Goal: Task Accomplishment & Management: Complete application form

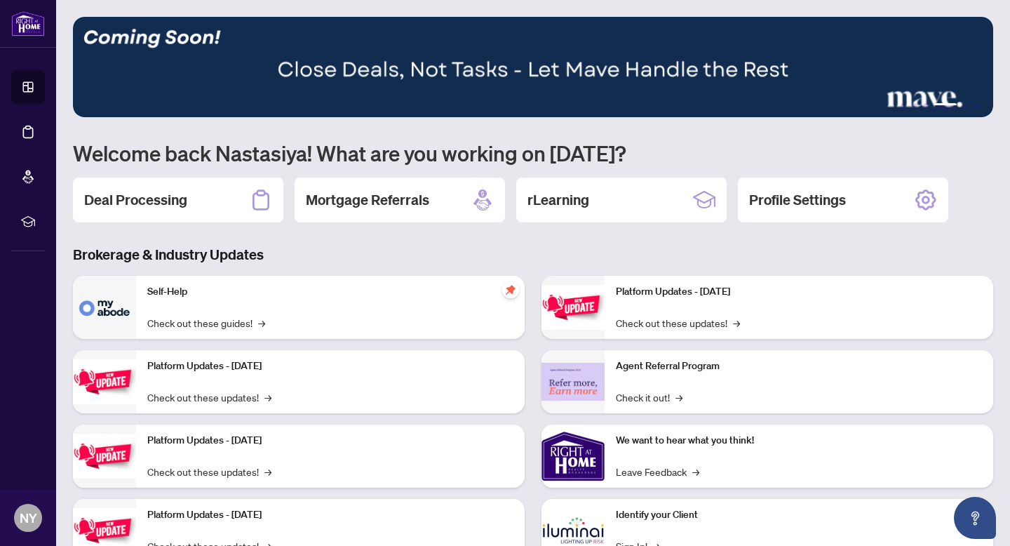
click at [121, 189] on div "Deal Processing" at bounding box center [178, 199] width 210 height 45
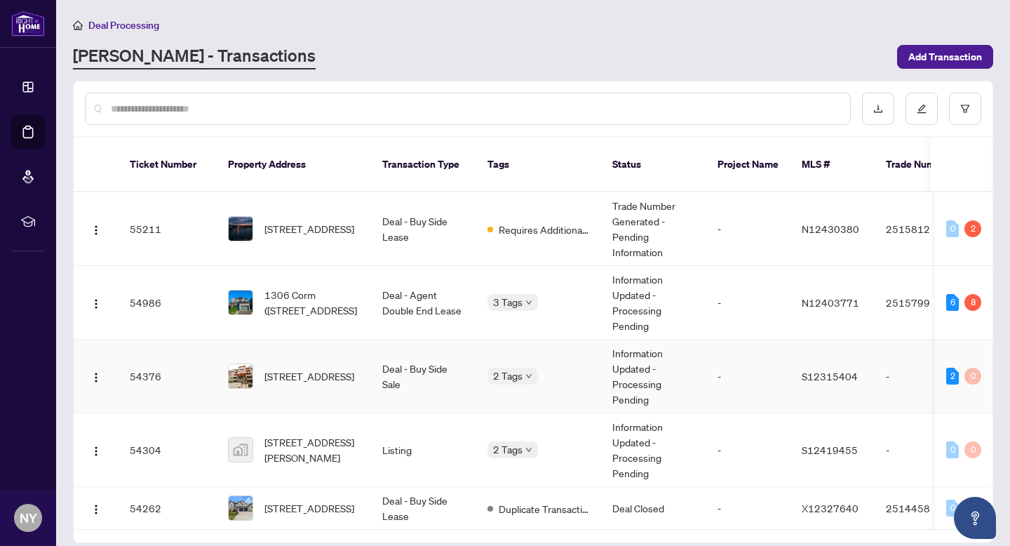
click at [294, 368] on span "[STREET_ADDRESS]" at bounding box center [309, 375] width 90 height 15
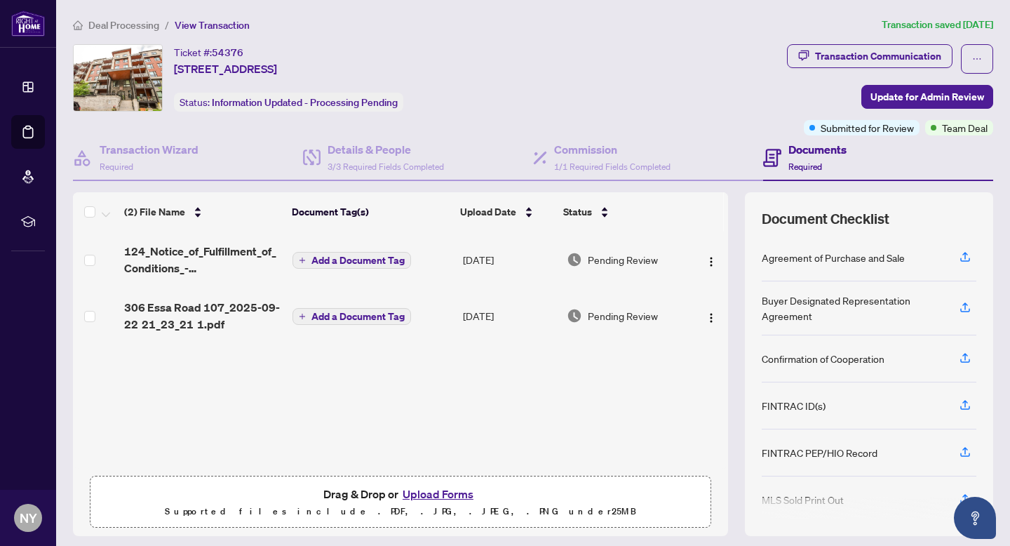
scroll to position [37, 0]
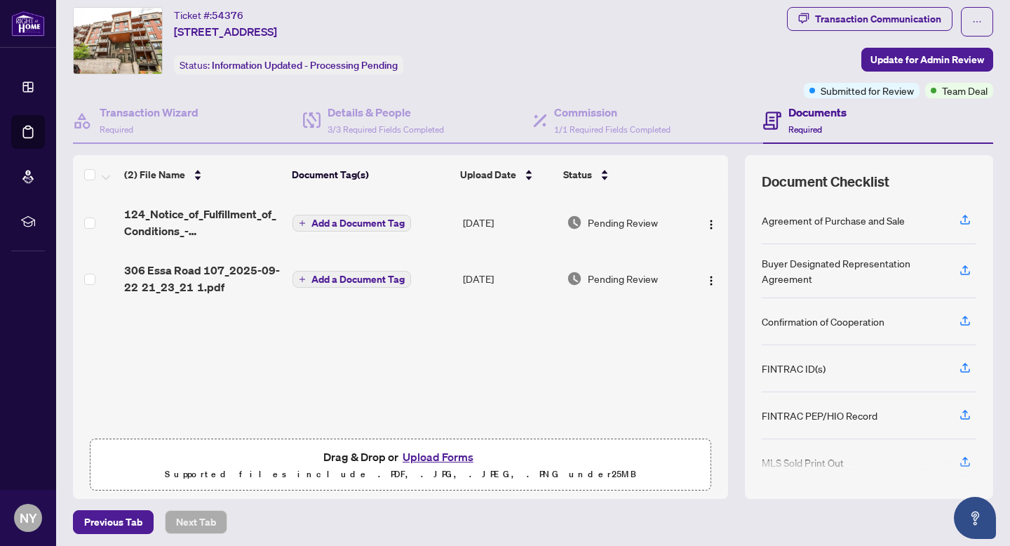
click at [429, 462] on button "Upload Forms" at bounding box center [437, 457] width 79 height 18
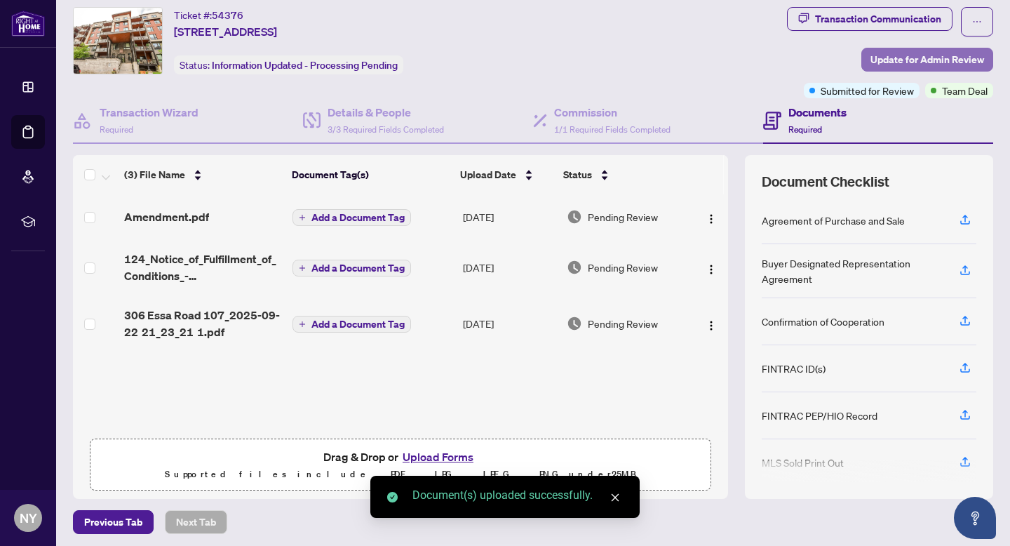
click at [905, 65] on span "Update for Admin Review" at bounding box center [928, 59] width 114 height 22
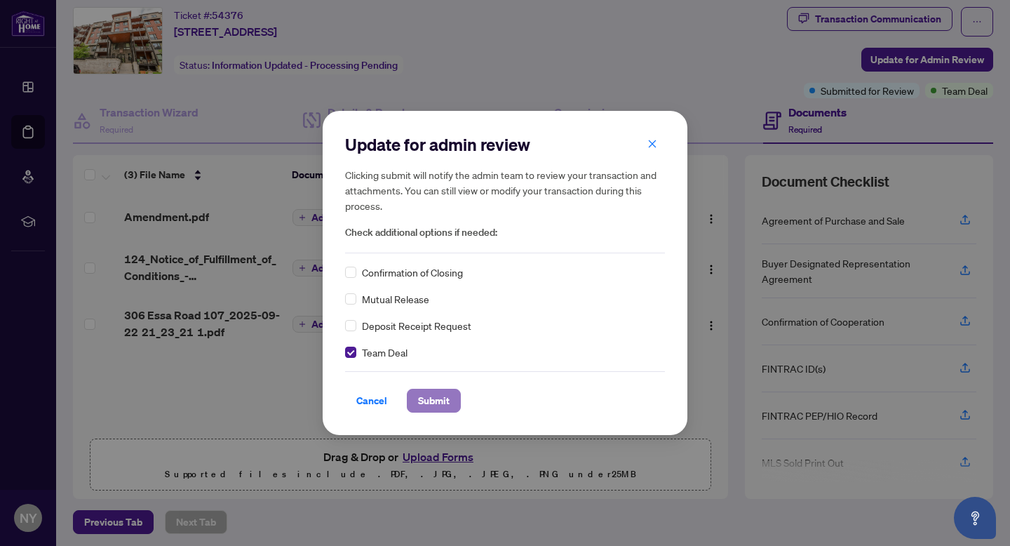
click at [427, 403] on span "Submit" at bounding box center [434, 400] width 32 height 22
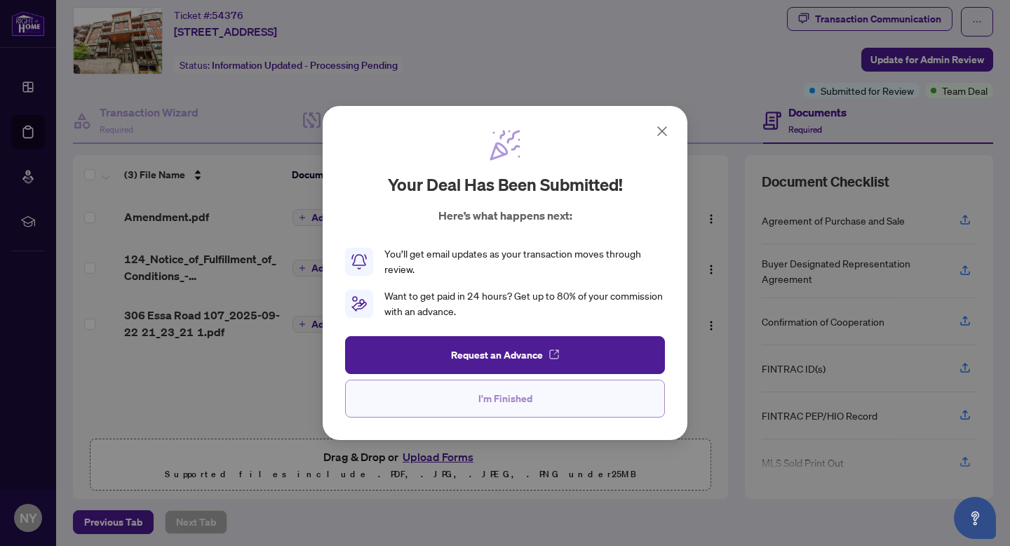
click at [490, 417] on button "I'm Finished" at bounding box center [505, 399] width 320 height 38
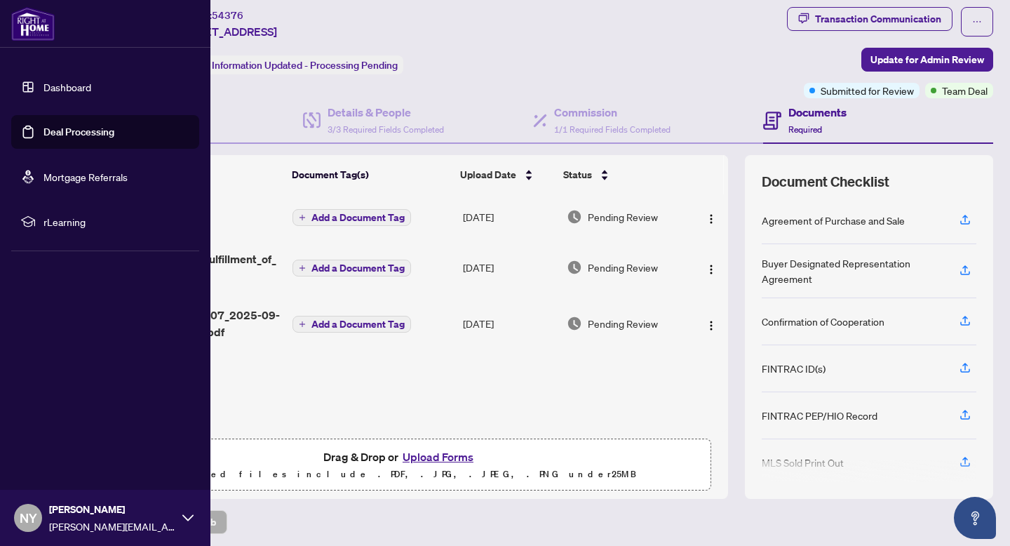
click at [33, 24] on img at bounding box center [32, 24] width 43 height 34
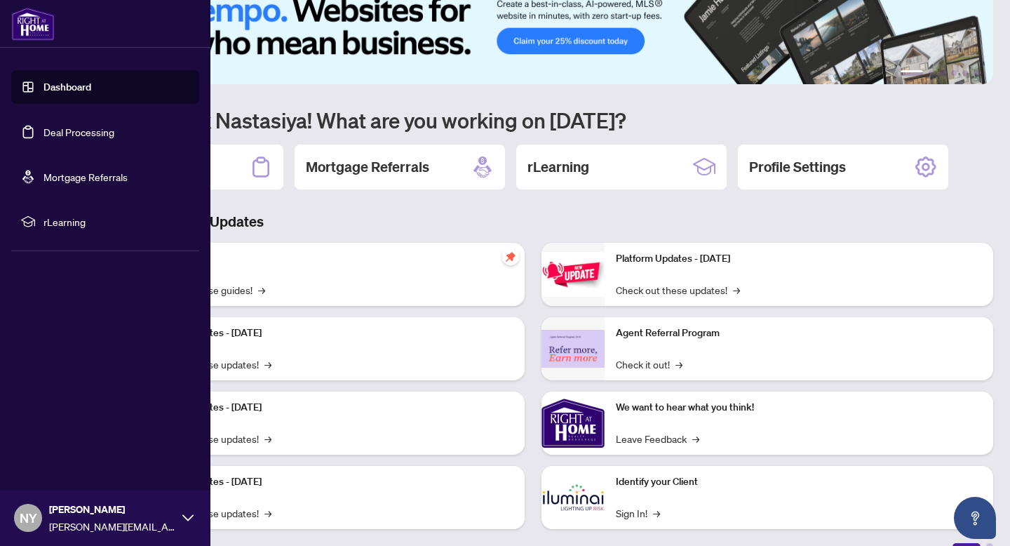
click at [33, 24] on img at bounding box center [32, 24] width 43 height 34
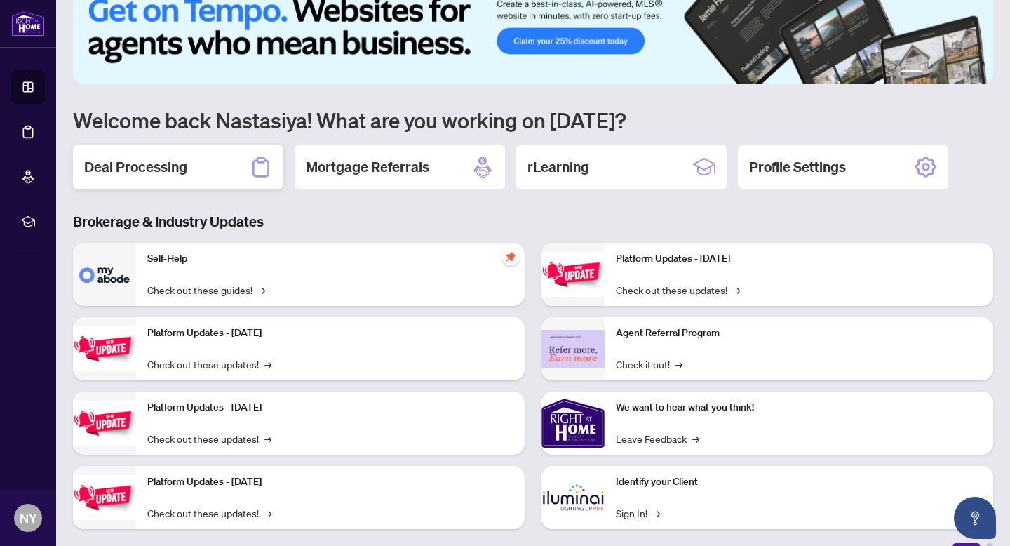
click at [206, 161] on div "Deal Processing" at bounding box center [178, 167] width 210 height 45
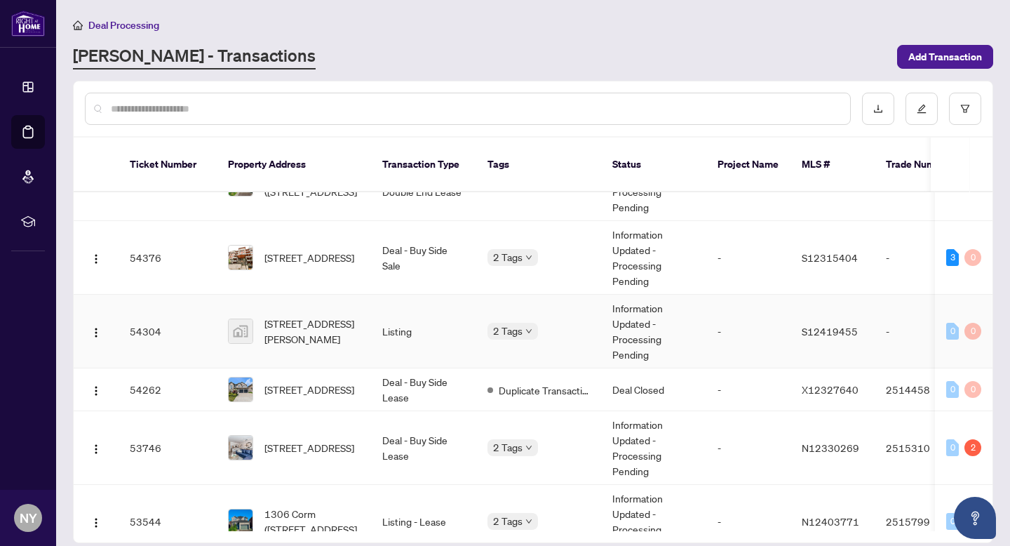
scroll to position [130, 0]
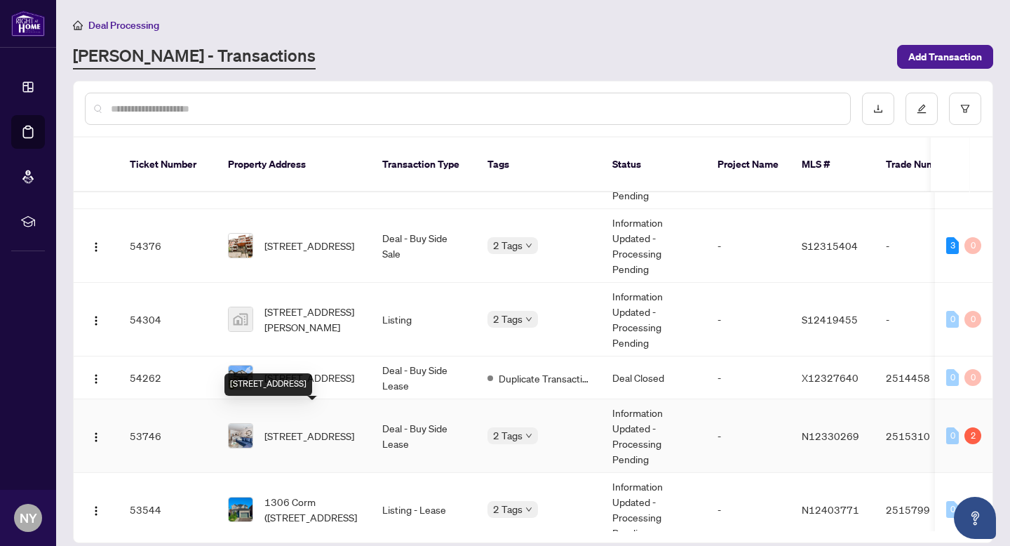
click at [293, 428] on span "[STREET_ADDRESS]" at bounding box center [309, 435] width 90 height 15
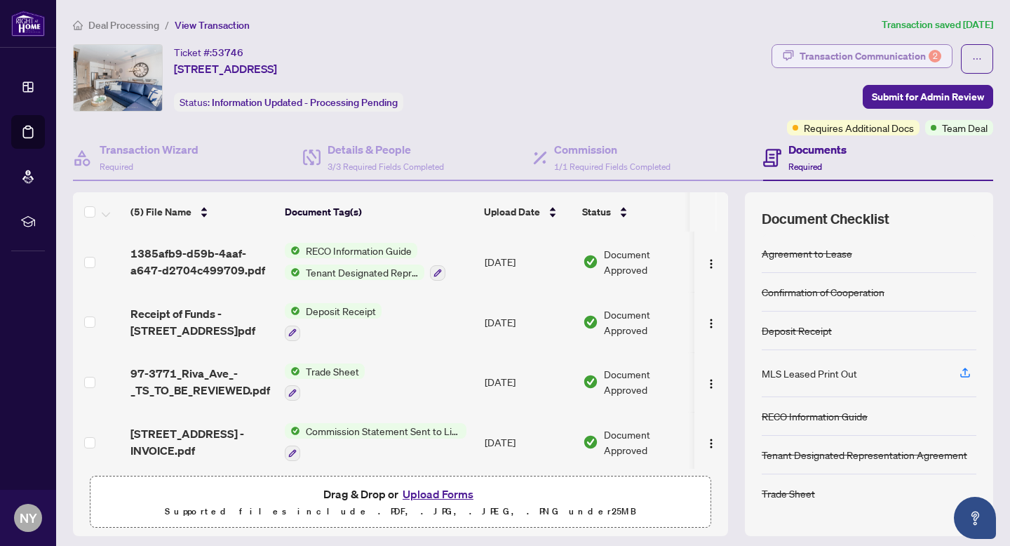
click at [923, 46] on div "Transaction Communication 2" at bounding box center [871, 56] width 142 height 22
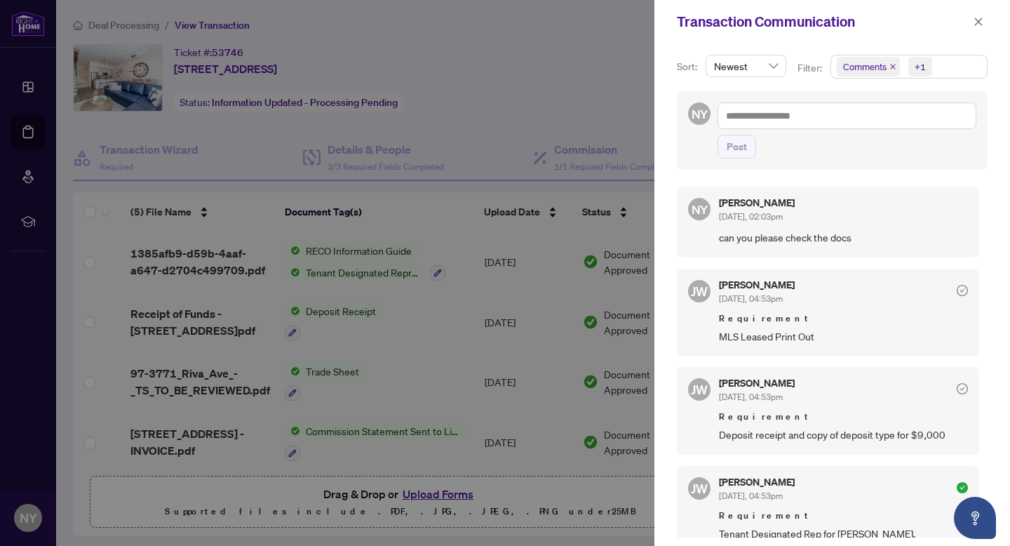
scroll to position [3, 0]
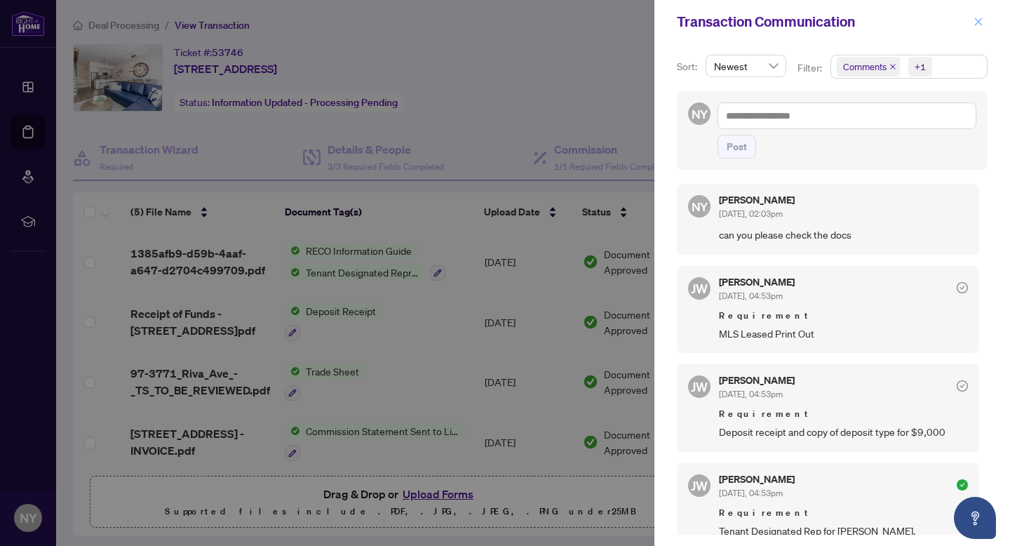
click at [981, 24] on icon "close" at bounding box center [979, 22] width 10 height 10
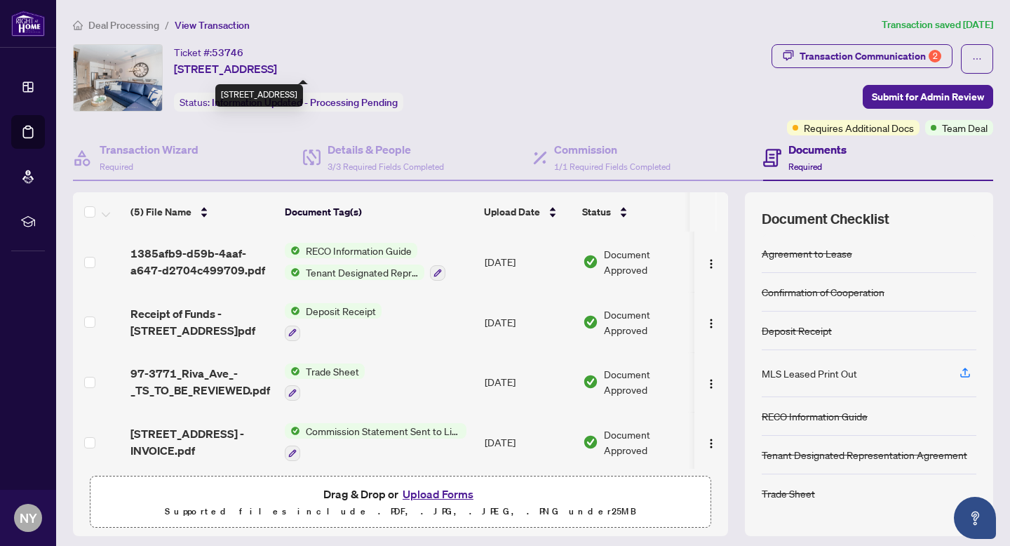
click at [206, 66] on span "[STREET_ADDRESS]" at bounding box center [225, 68] width 103 height 17
click at [194, 60] on span "[STREET_ADDRESS]" at bounding box center [225, 68] width 103 height 17
drag, startPoint x: 175, startPoint y: 54, endPoint x: 258, endPoint y: 54, distance: 83.5
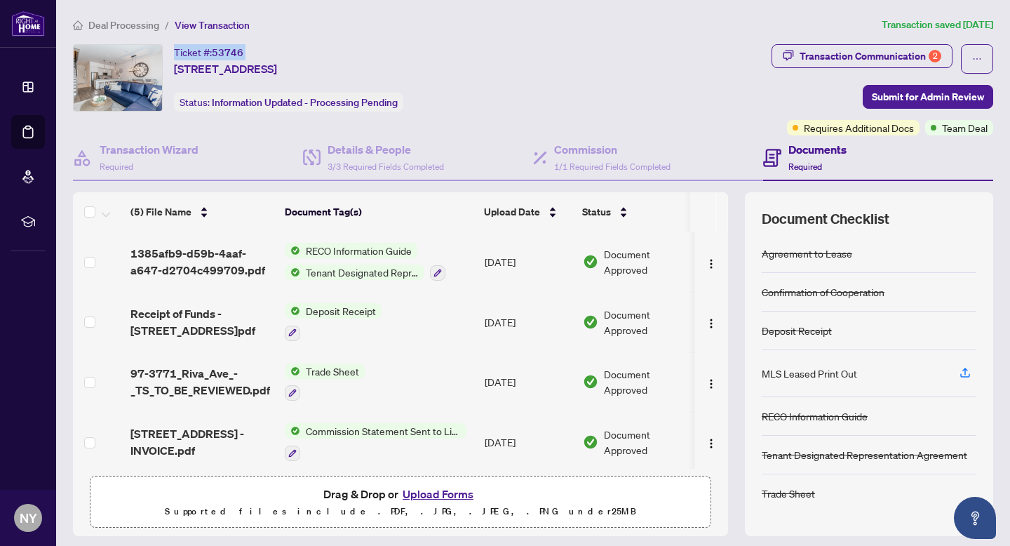
click at [258, 54] on div "Ticket #: 53746 [STREET_ADDRESS]" at bounding box center [225, 60] width 103 height 33
copy div "Ticket #: 53746"
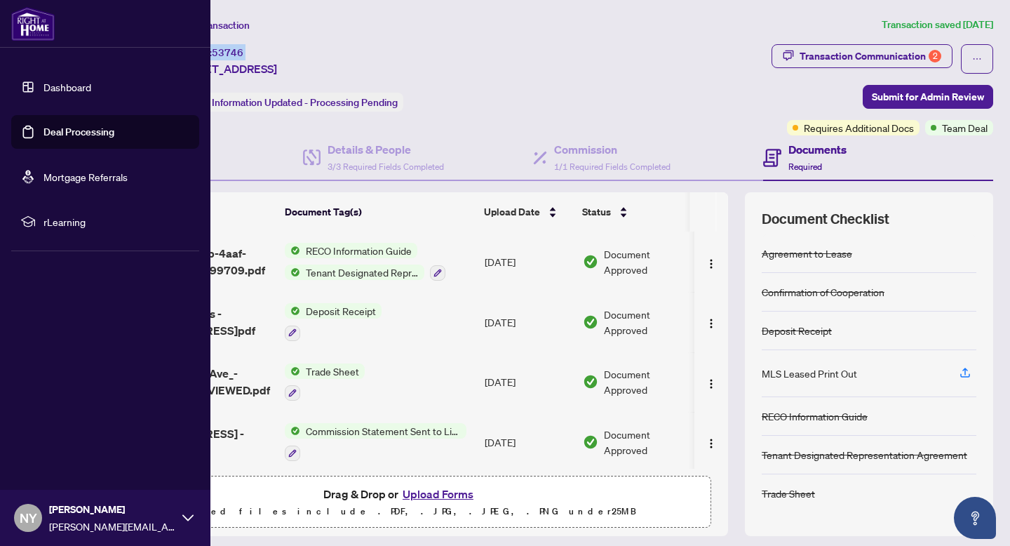
click at [26, 26] on img at bounding box center [32, 24] width 43 height 34
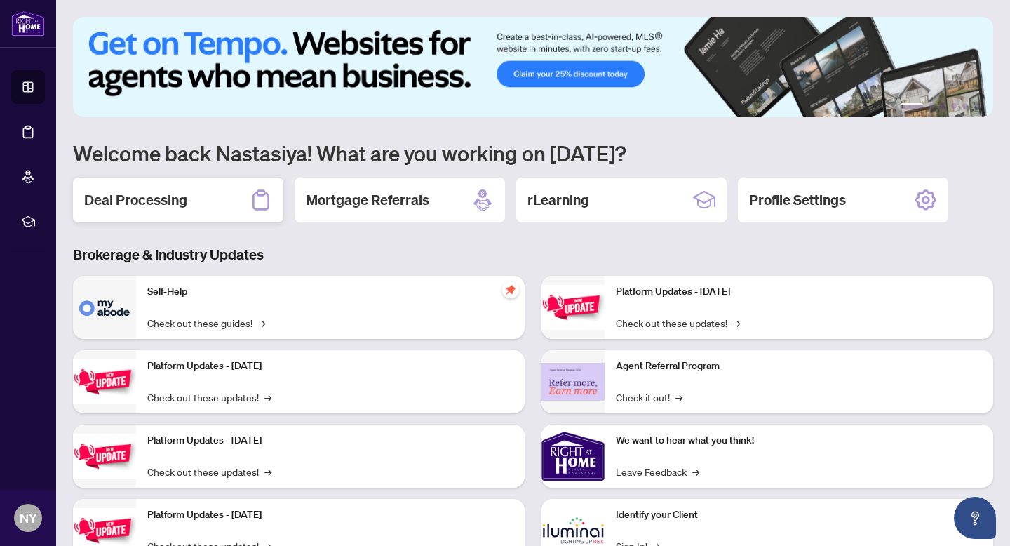
click at [129, 200] on h2 "Deal Processing" at bounding box center [135, 200] width 103 height 20
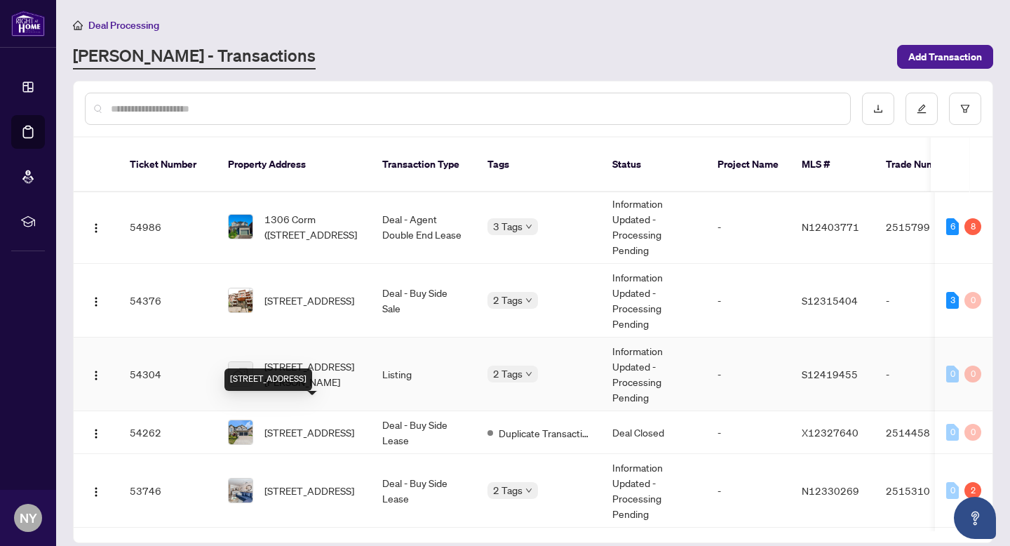
scroll to position [77, 0]
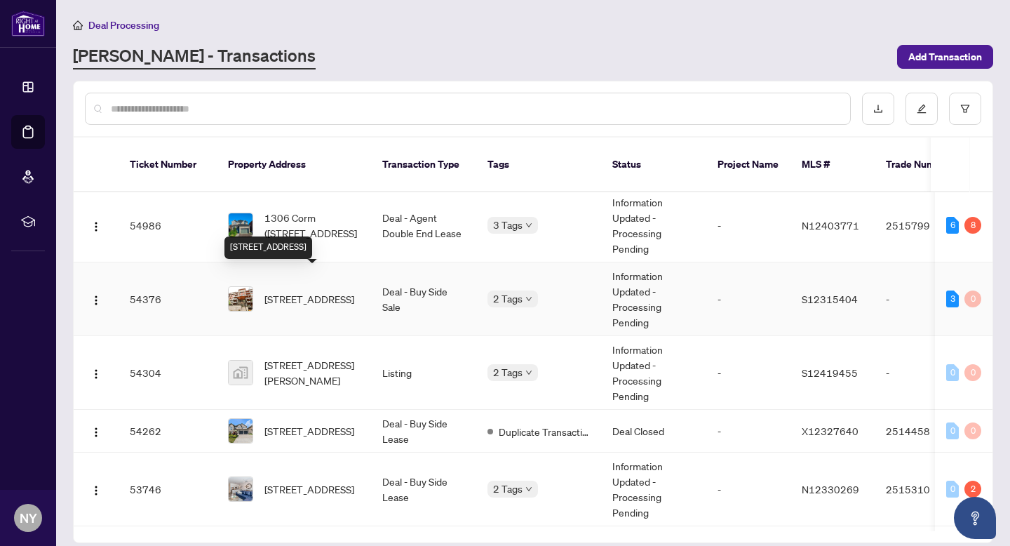
click at [293, 291] on span "[STREET_ADDRESS]" at bounding box center [309, 298] width 90 height 15
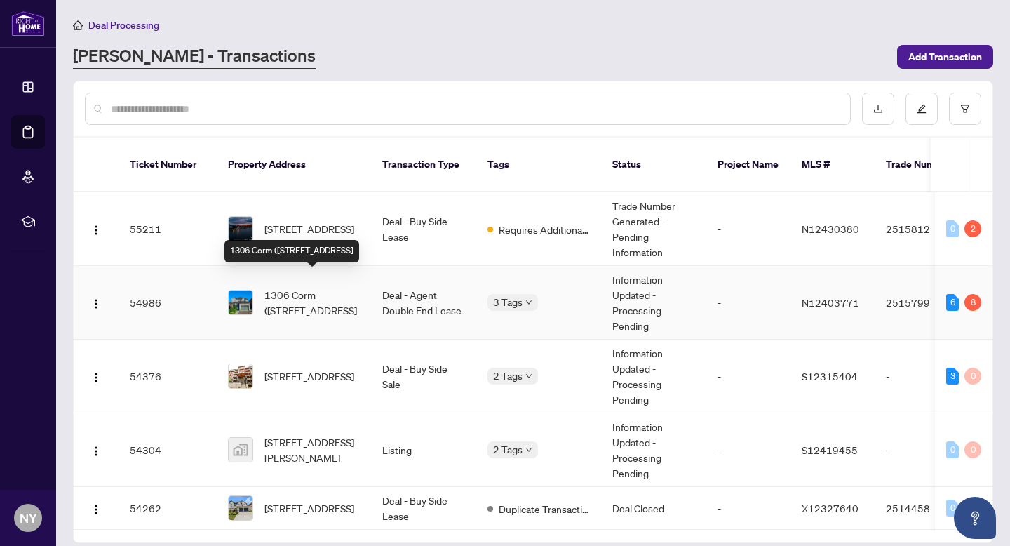
click at [317, 287] on span "1306 Corm ([STREET_ADDRESS]" at bounding box center [311, 302] width 95 height 31
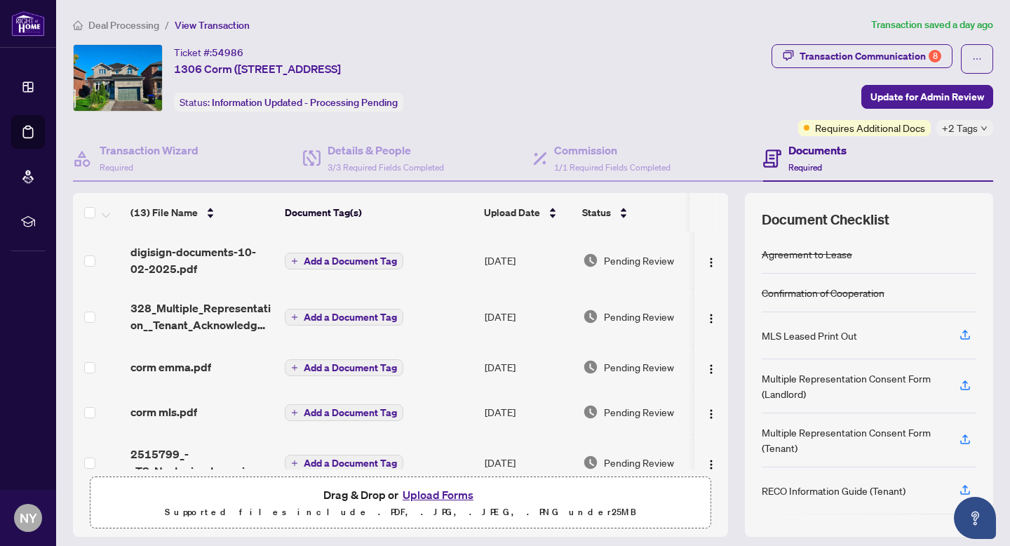
click at [192, 53] on div "Ticket #: 54986" at bounding box center [208, 52] width 69 height 16
copy div "Ticket #: 54986"
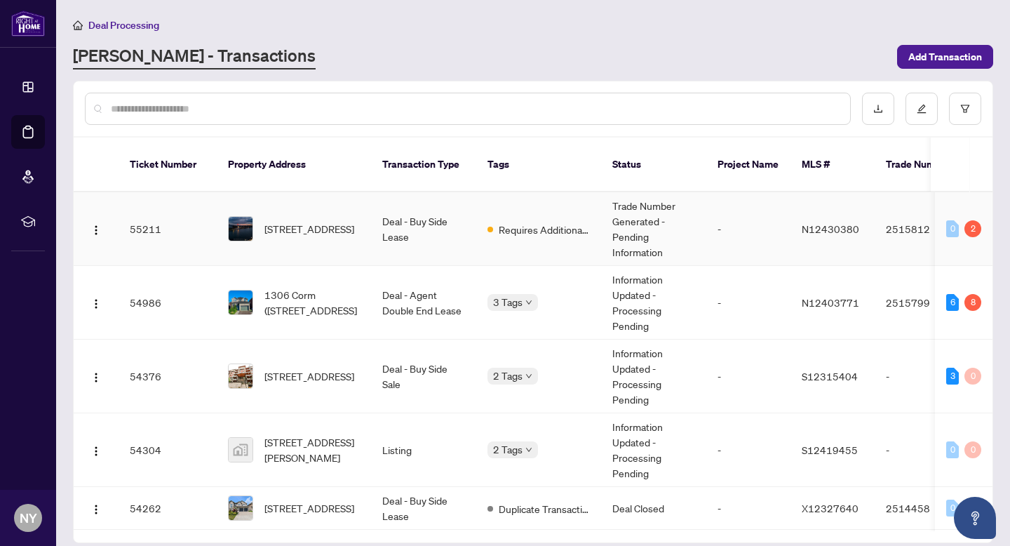
click at [297, 221] on span "[STREET_ADDRESS]" at bounding box center [309, 228] width 90 height 15
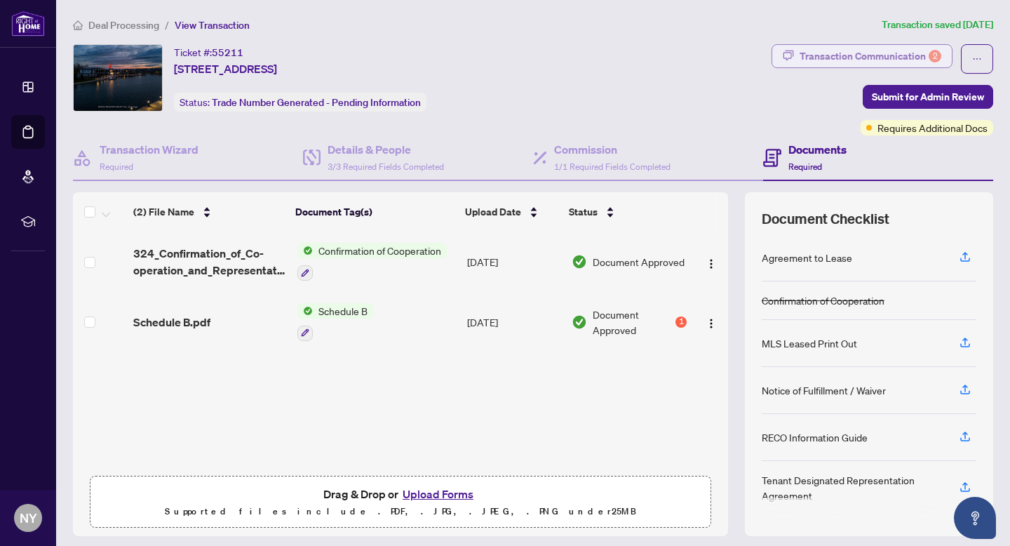
click at [827, 51] on div "Transaction Communication 2" at bounding box center [871, 56] width 142 height 22
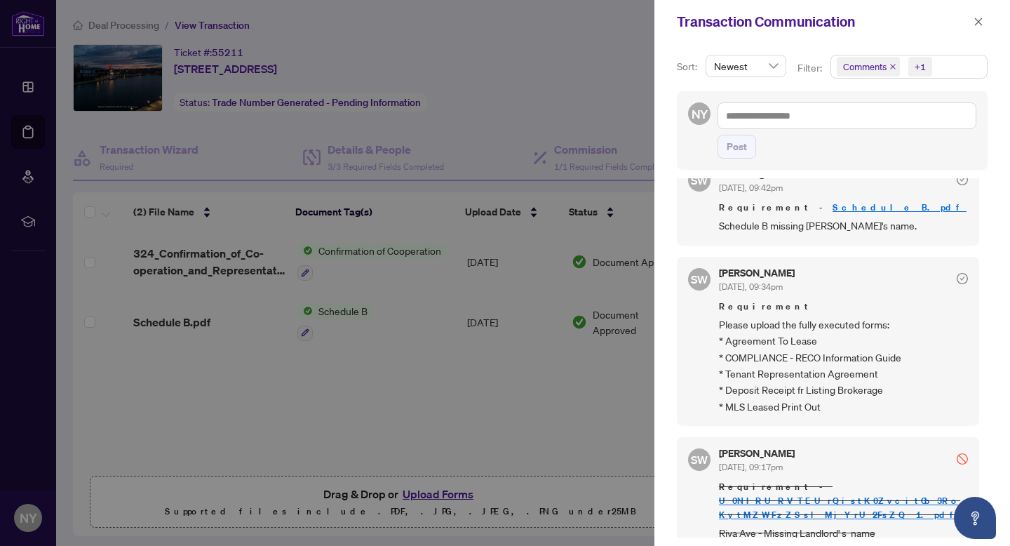
scroll to position [32, 0]
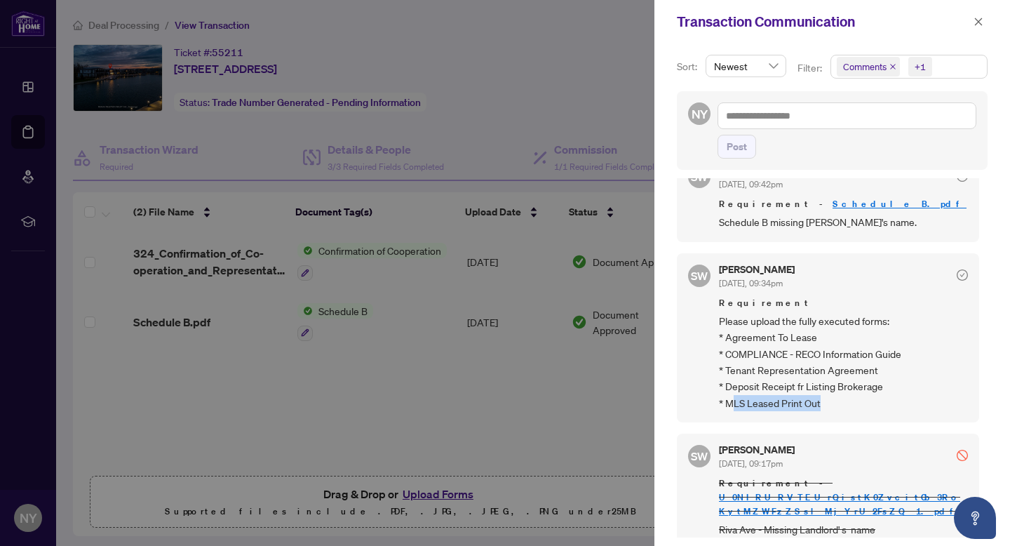
drag, startPoint x: 732, startPoint y: 402, endPoint x: 837, endPoint y: 403, distance: 104.5
click at [837, 403] on span "Please upload the fully executed forms: * Agreement To Lease * COMPLIANCE - REC…" at bounding box center [843, 362] width 249 height 98
drag, startPoint x: 777, startPoint y: 391, endPoint x: 859, endPoint y: 390, distance: 82.8
click at [859, 390] on span "Please upload the fully executed forms: * Agreement To Lease * COMPLIANCE - REC…" at bounding box center [843, 362] width 249 height 98
drag, startPoint x: 728, startPoint y: 370, endPoint x: 835, endPoint y: 375, distance: 107.4
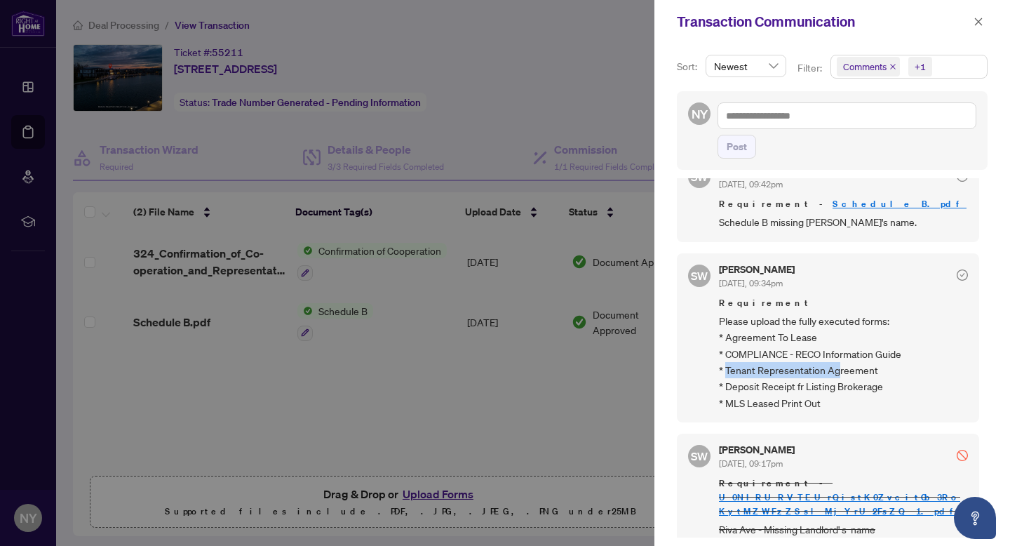
click at [837, 375] on span "Please upload the fully executed forms: * Agreement To Lease * COMPLIANCE - REC…" at bounding box center [843, 362] width 249 height 98
drag, startPoint x: 728, startPoint y: 335, endPoint x: 817, endPoint y: 354, distance: 91.8
click at [819, 354] on span "Please upload the fully executed forms: * Agreement To Lease * COMPLIANCE - REC…" at bounding box center [843, 362] width 249 height 98
click at [817, 354] on span "Please upload the fully executed forms: * Agreement To Lease * COMPLIANCE - REC…" at bounding box center [843, 362] width 249 height 98
click at [775, 400] on span "Please upload the fully executed forms: * Agreement To Lease * COMPLIANCE - REC…" at bounding box center [843, 362] width 249 height 98
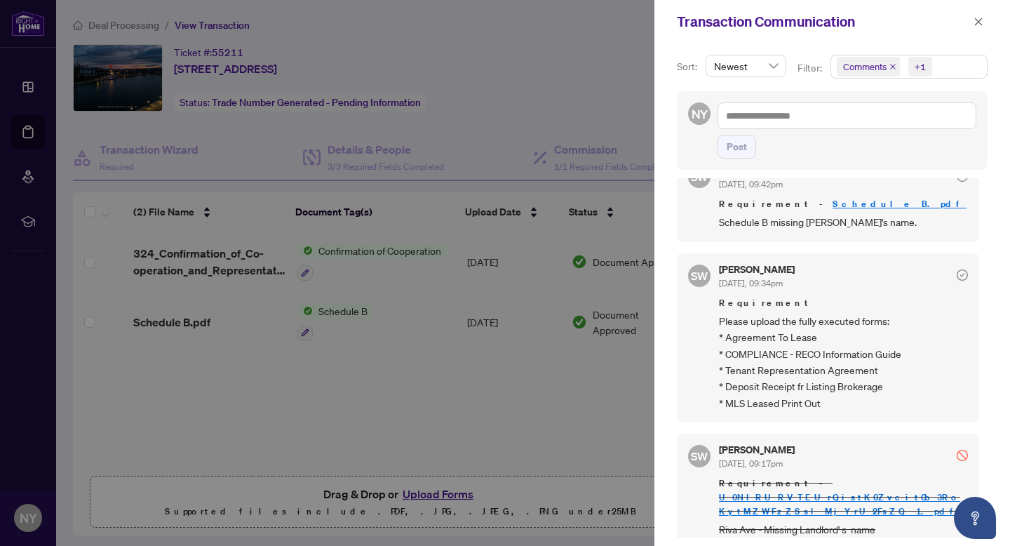
click at [775, 405] on span "Please upload the fully executed forms: * Agreement To Lease * COMPLIANCE - REC…" at bounding box center [843, 362] width 249 height 98
click at [210, 80] on div at bounding box center [505, 273] width 1010 height 546
click at [976, 23] on icon "close" at bounding box center [979, 22] width 10 height 10
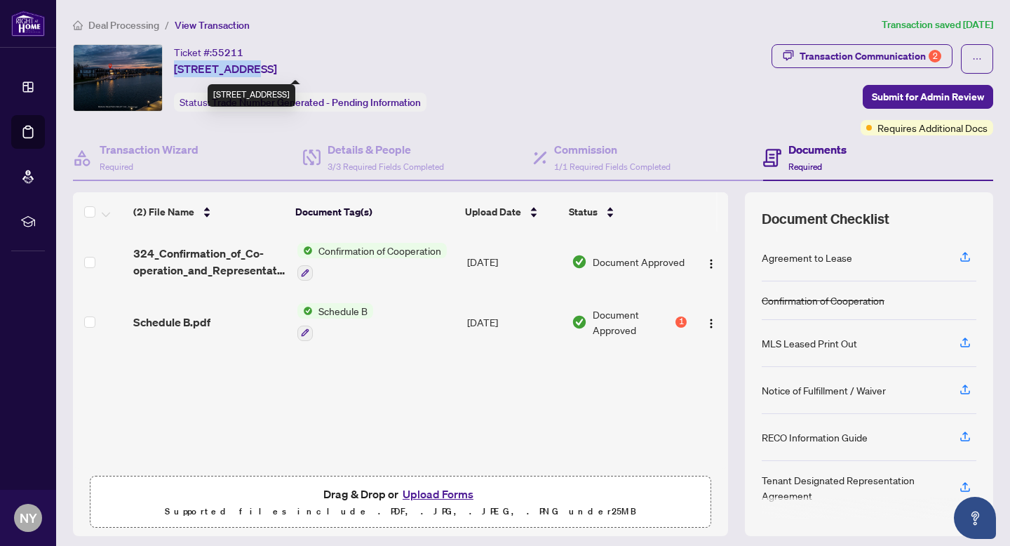
drag, startPoint x: 175, startPoint y: 69, endPoint x: 247, endPoint y: 69, distance: 72.3
click at [247, 69] on span "[STREET_ADDRESS]" at bounding box center [225, 68] width 103 height 17
copy span "[STREET_ADDRESS]"
click at [428, 497] on button "Upload Forms" at bounding box center [437, 494] width 79 height 18
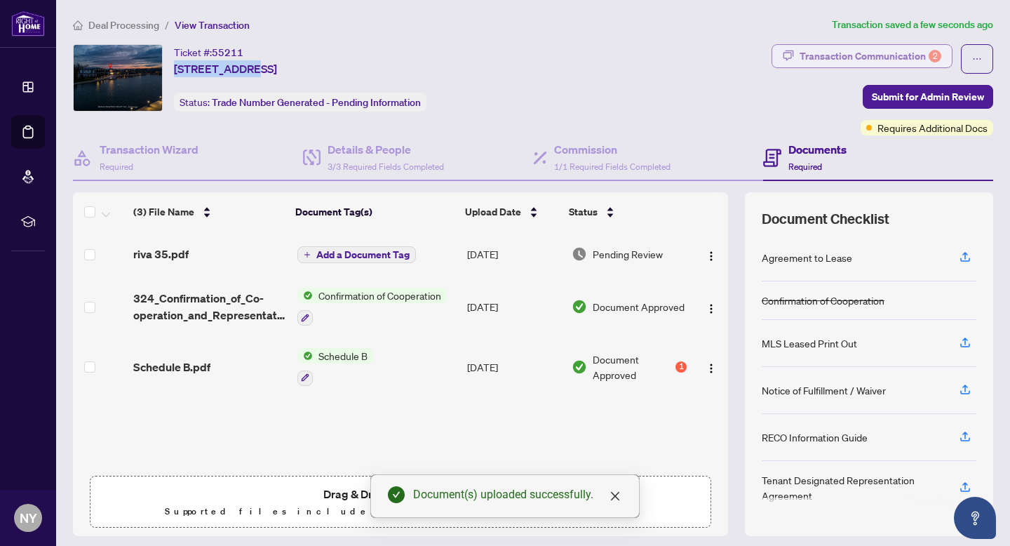
click at [882, 57] on div "Transaction Communication 2" at bounding box center [871, 56] width 142 height 22
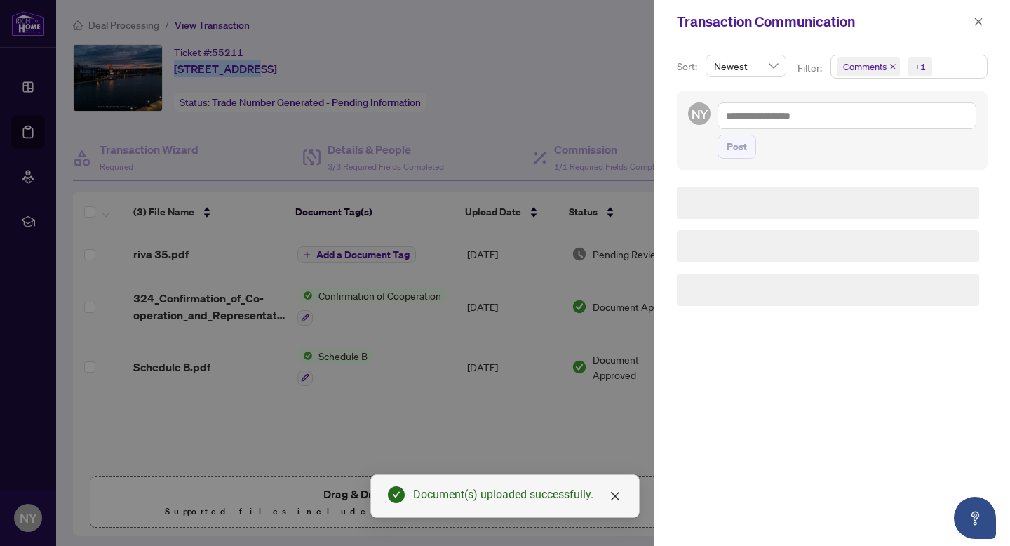
scroll to position [0, 0]
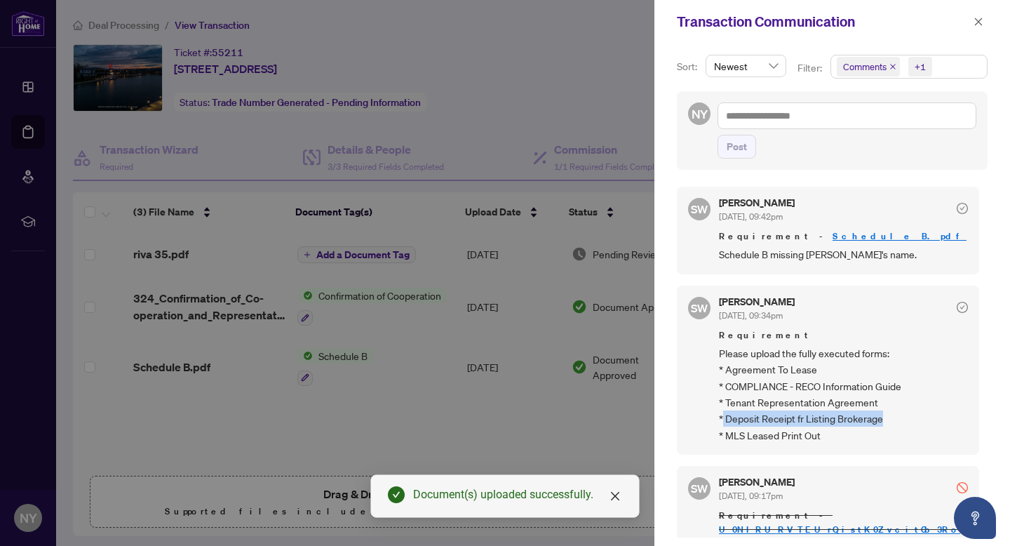
drag, startPoint x: 723, startPoint y: 417, endPoint x: 894, endPoint y: 413, distance: 171.9
click at [894, 413] on span "Please upload the fully executed forms: * Agreement To Lease * COMPLIANCE - REC…" at bounding box center [843, 394] width 249 height 98
click at [560, 421] on div at bounding box center [505, 273] width 1010 height 546
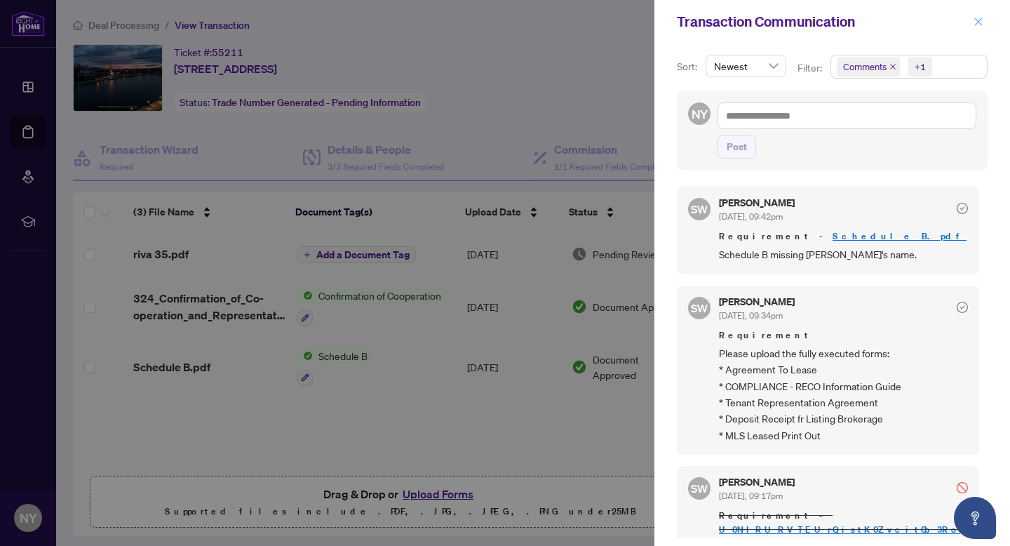
click at [983, 22] on icon "close" at bounding box center [979, 22] width 10 height 10
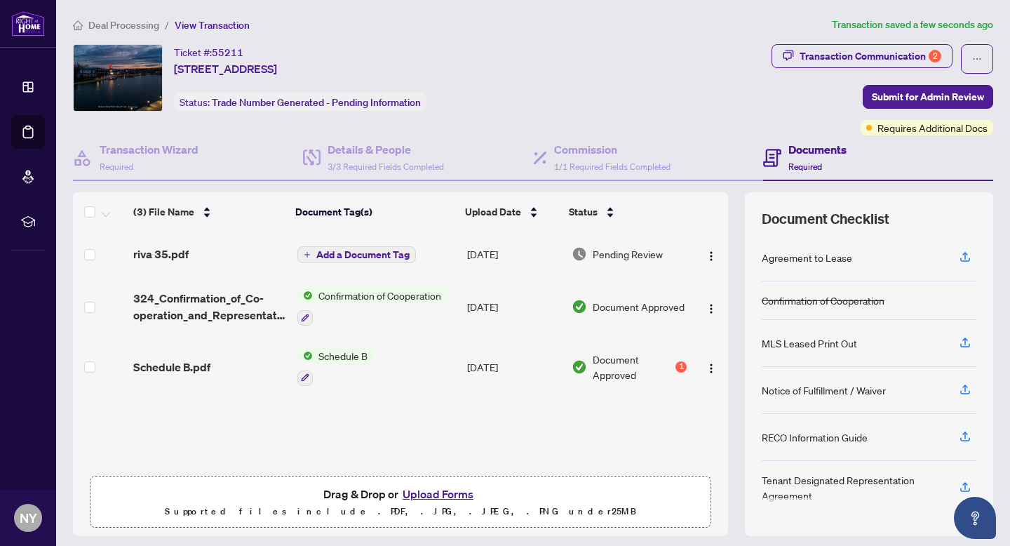
click at [609, 371] on span "Document Approved" at bounding box center [633, 366] width 80 height 31
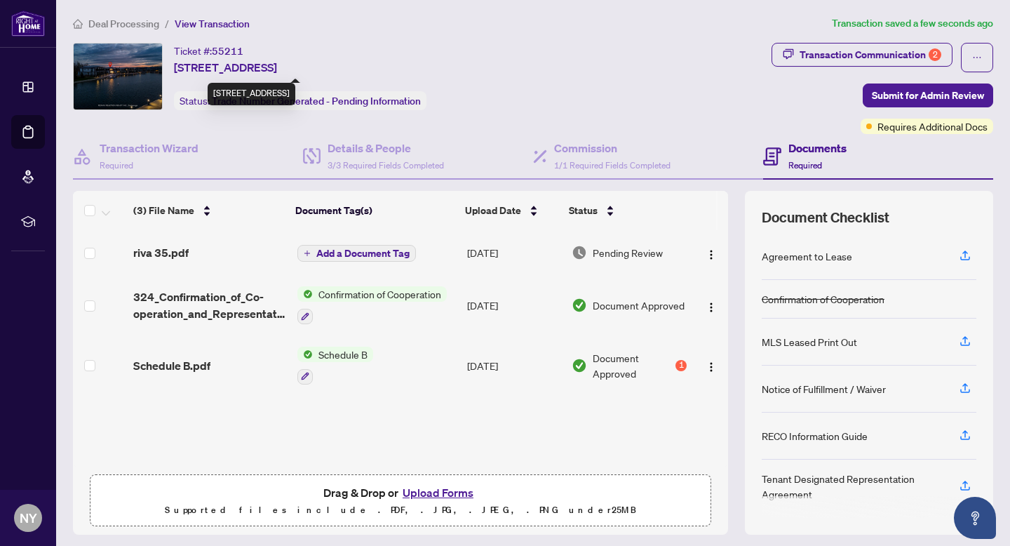
click at [190, 69] on span "[STREET_ADDRESS]" at bounding box center [225, 67] width 103 height 17
copy span "[STREET_ADDRESS]"
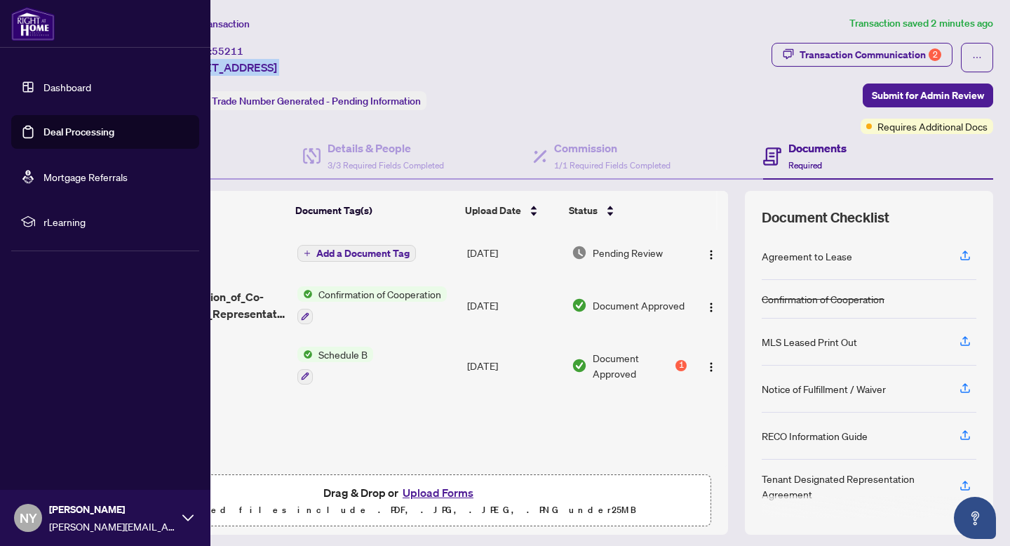
click at [26, 32] on img at bounding box center [32, 24] width 43 height 34
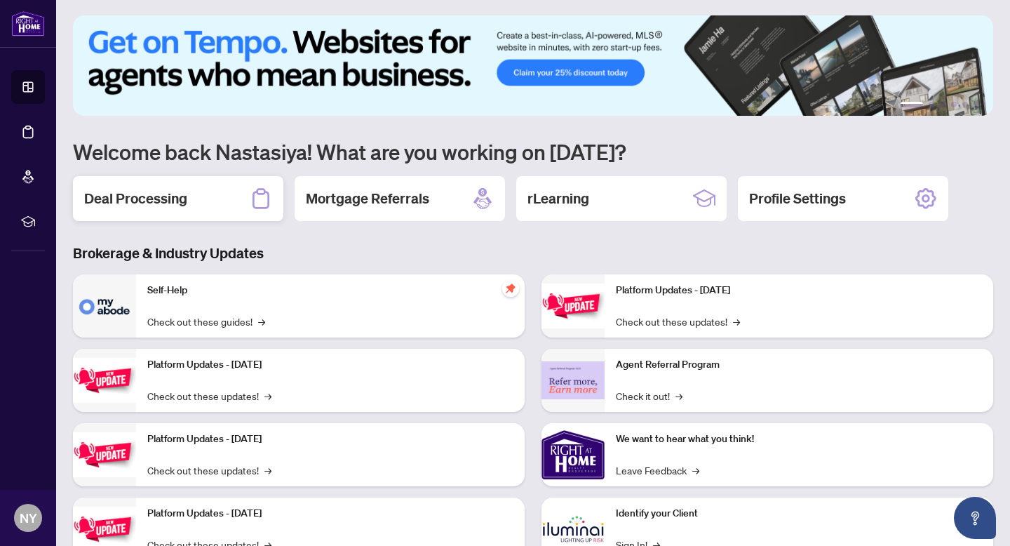
click at [136, 191] on h2 "Deal Processing" at bounding box center [135, 199] width 103 height 20
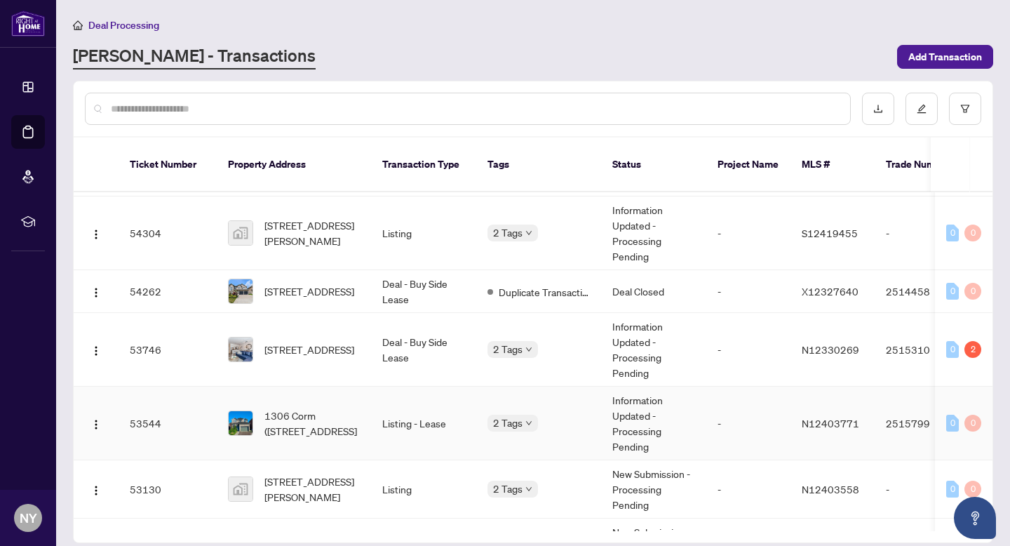
scroll to position [259, 0]
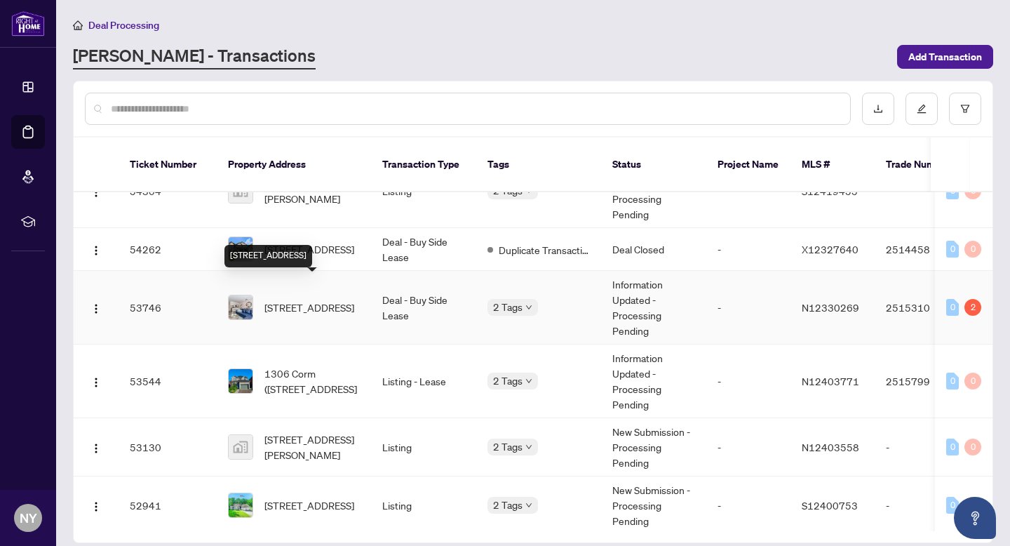
click at [293, 300] on span "[STREET_ADDRESS]" at bounding box center [309, 307] width 90 height 15
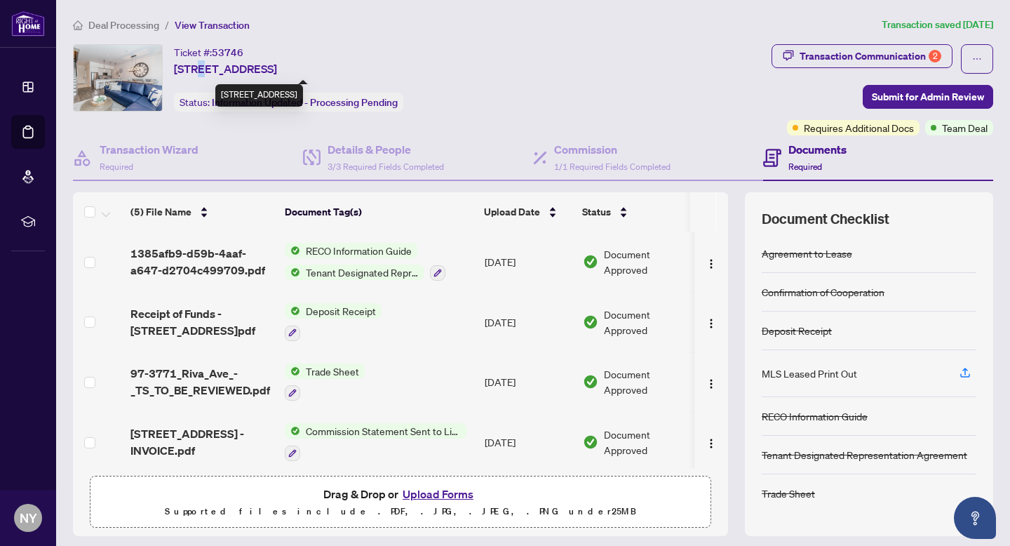
drag, startPoint x: 196, startPoint y: 68, endPoint x: 206, endPoint y: 69, distance: 9.8
click at [206, 68] on span "[STREET_ADDRESS]" at bounding box center [225, 68] width 103 height 17
drag, startPoint x: 189, startPoint y: 67, endPoint x: 257, endPoint y: 68, distance: 67.4
click at [257, 68] on span "[STREET_ADDRESS]" at bounding box center [225, 68] width 103 height 17
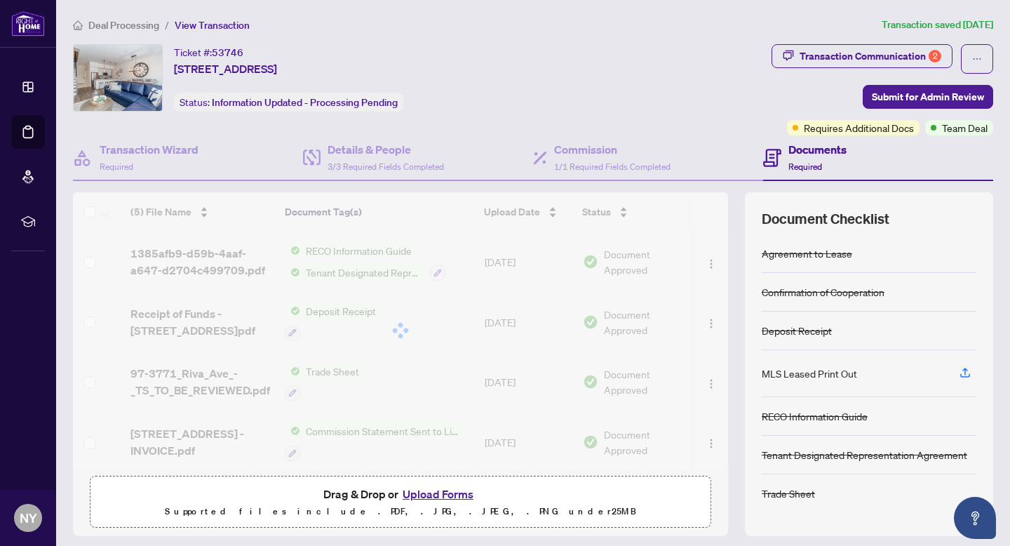
click at [228, 74] on span "[STREET_ADDRESS]" at bounding box center [225, 68] width 103 height 17
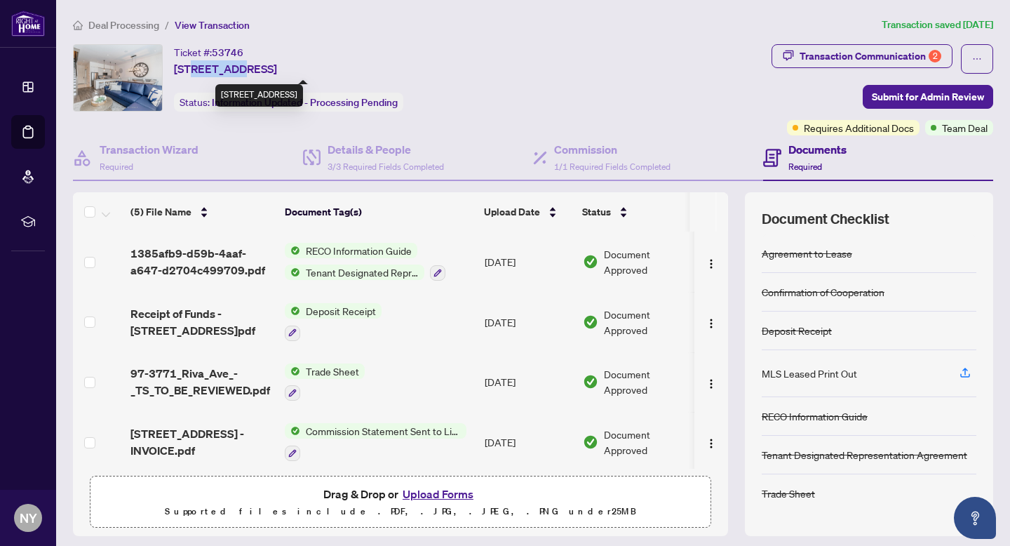
drag, startPoint x: 194, startPoint y: 67, endPoint x: 235, endPoint y: 67, distance: 40.7
click at [235, 67] on span "[STREET_ADDRESS]" at bounding box center [225, 68] width 103 height 17
copy span "3771 Riv"
click at [439, 492] on button "Upload Forms" at bounding box center [437, 494] width 79 height 18
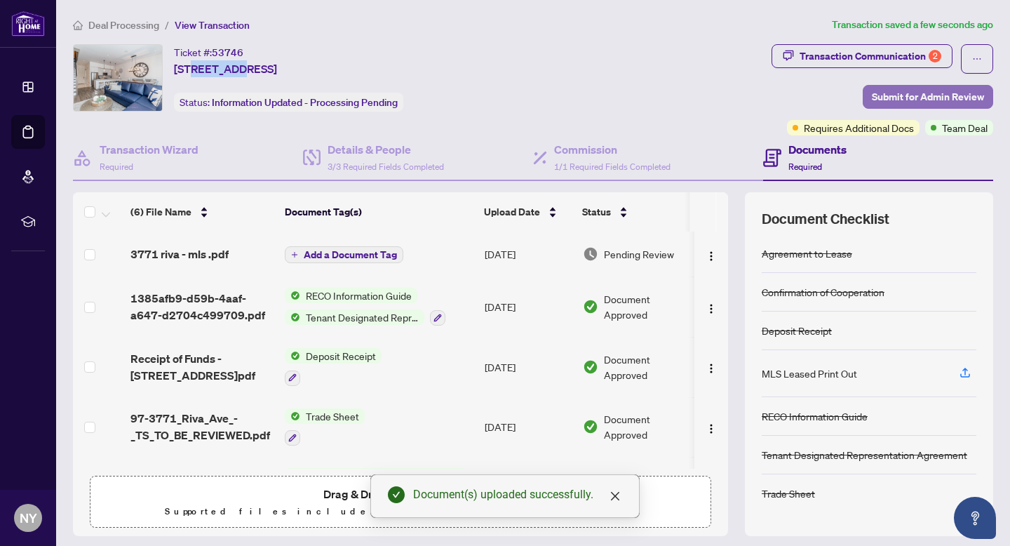
click at [909, 100] on span "Submit for Admin Review" at bounding box center [928, 97] width 112 height 22
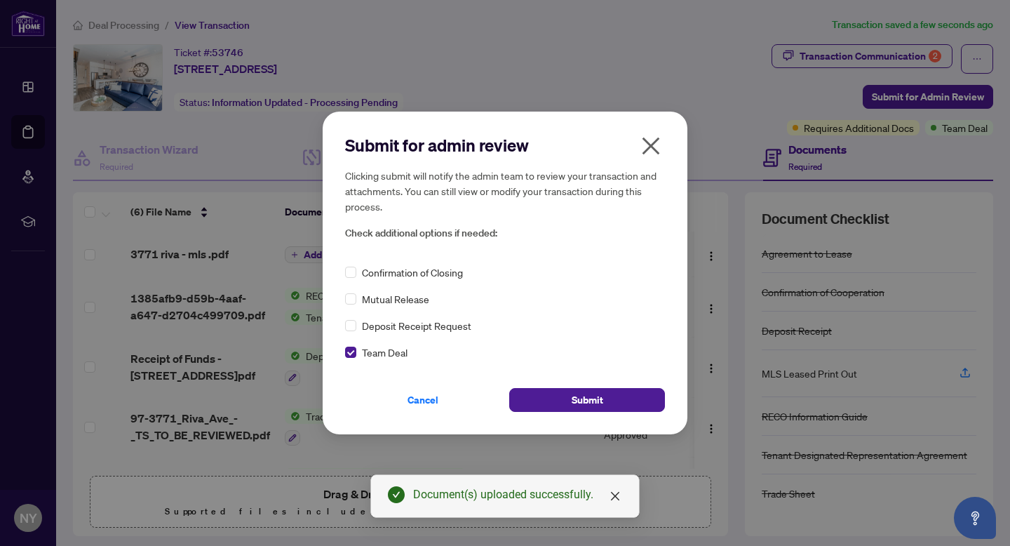
click at [368, 269] on span "Confirmation of Closing" at bounding box center [412, 271] width 101 height 15
click at [552, 403] on button "Submit" at bounding box center [587, 400] width 156 height 24
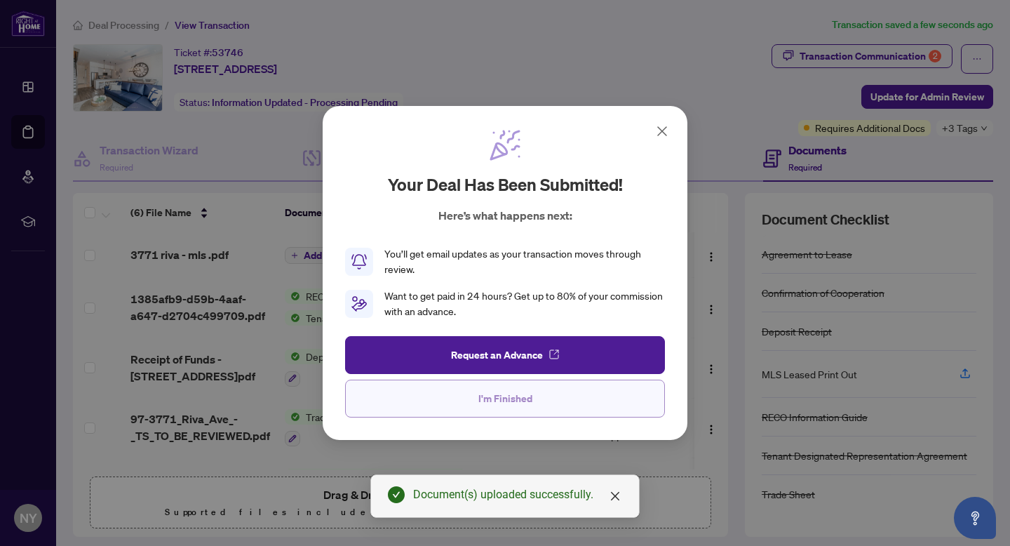
click at [526, 395] on span "I'm Finished" at bounding box center [505, 398] width 54 height 22
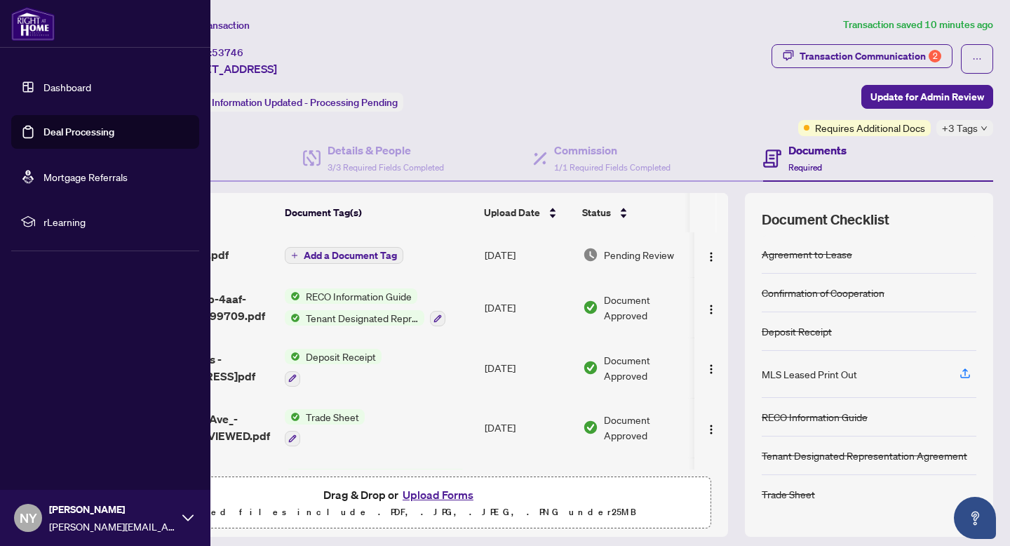
click at [48, 13] on img at bounding box center [32, 24] width 43 height 34
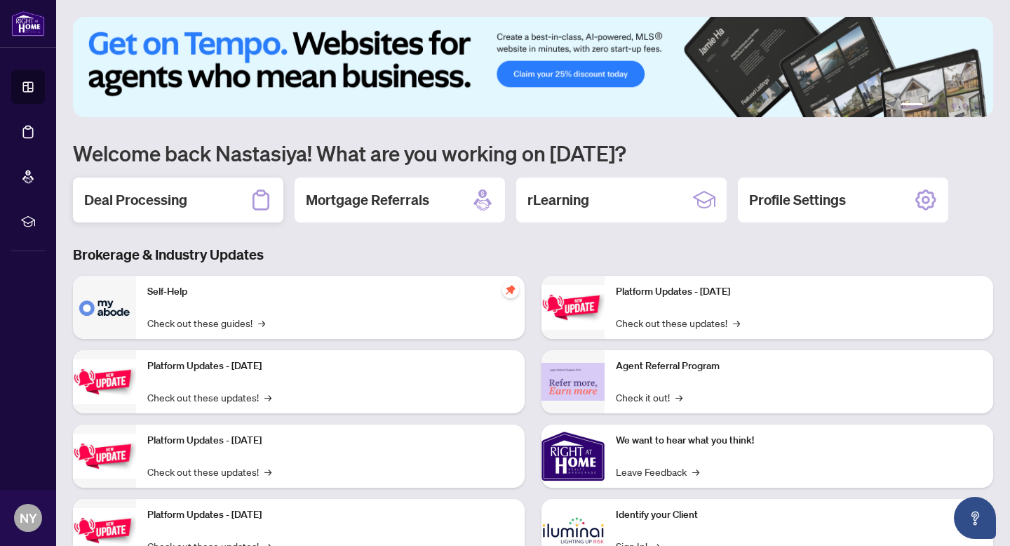
click at [173, 207] on h2 "Deal Processing" at bounding box center [135, 200] width 103 height 20
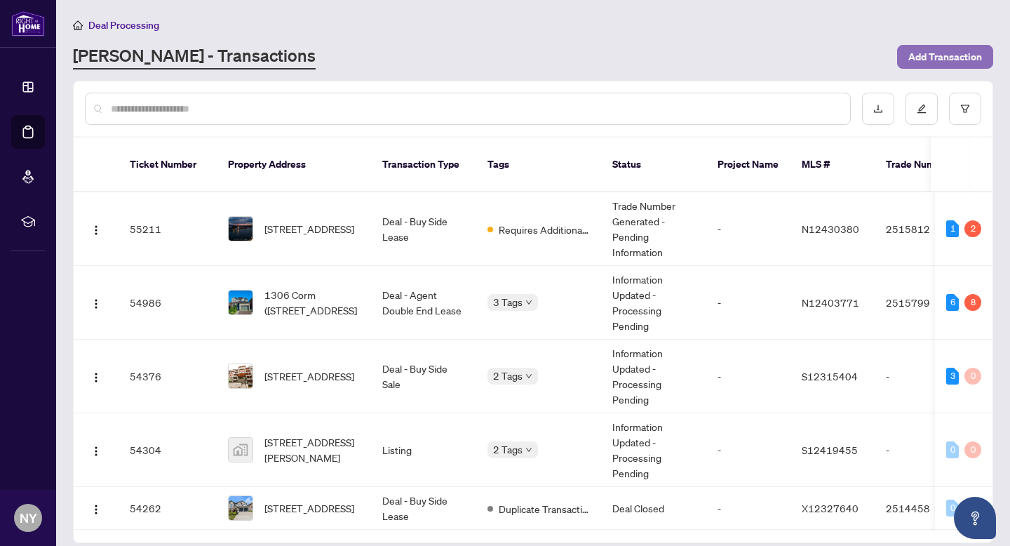
click at [932, 60] on span "Add Transaction" at bounding box center [946, 57] width 74 height 22
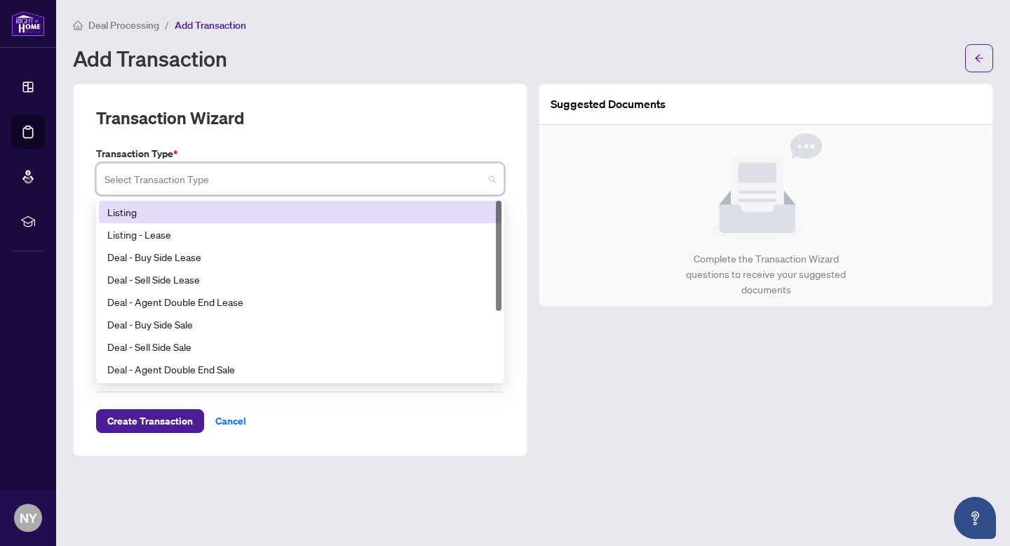
click at [236, 173] on input "search" at bounding box center [294, 181] width 379 height 31
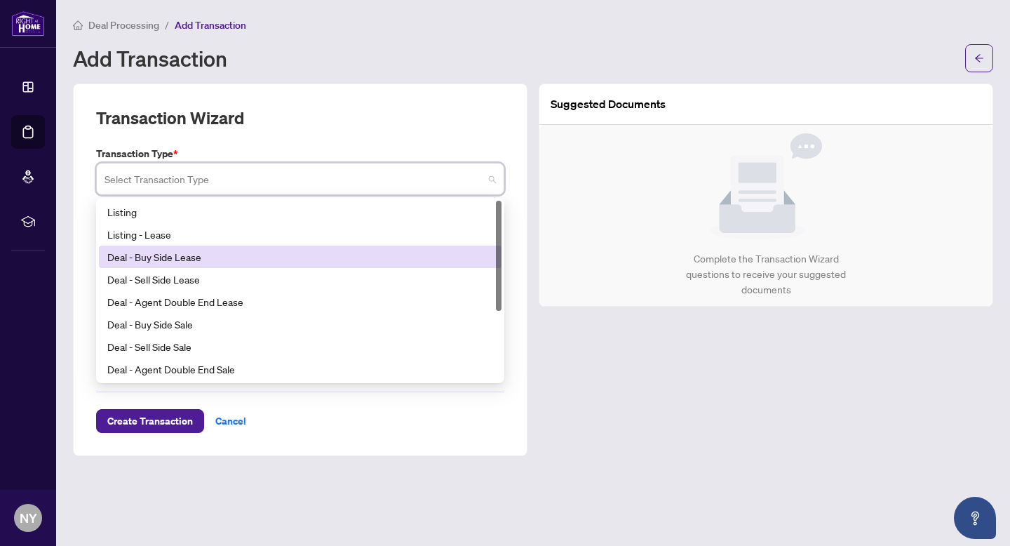
click at [201, 261] on div "Deal - Buy Side Lease" at bounding box center [300, 256] width 386 height 15
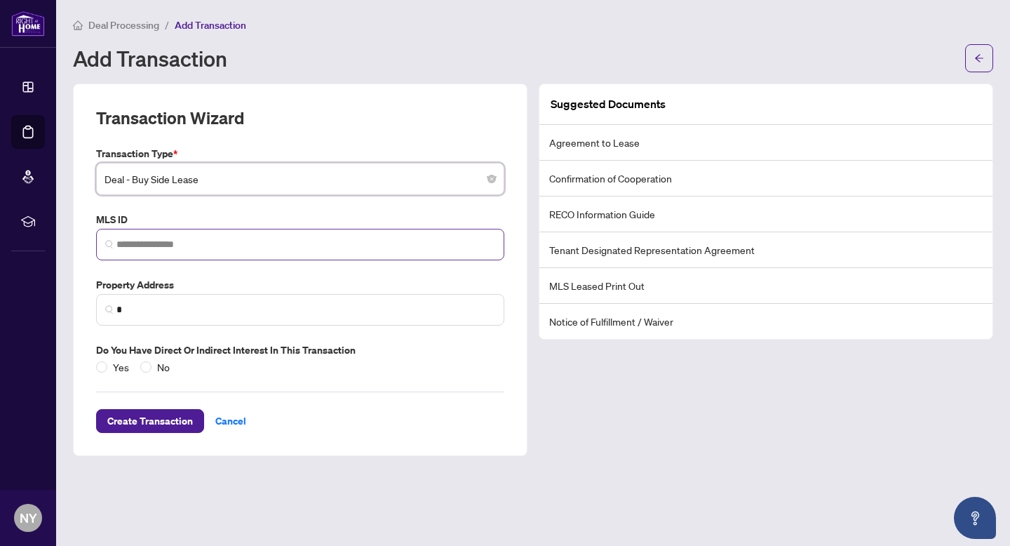
click at [145, 255] on span at bounding box center [300, 245] width 408 height 32
paste input "*********"
type input "*********"
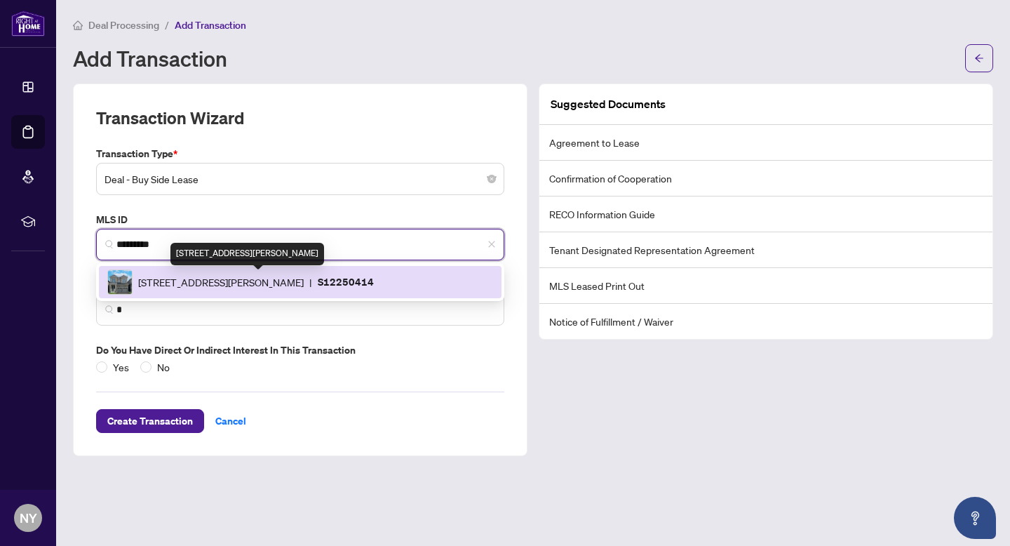
click at [207, 279] on span "[STREET_ADDRESS][PERSON_NAME]" at bounding box center [221, 281] width 166 height 15
type input "**********"
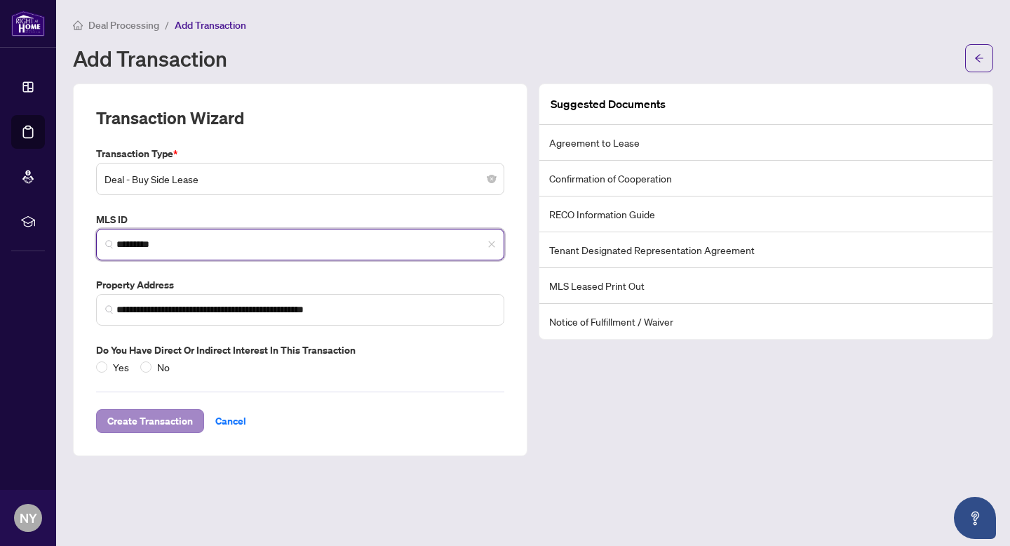
type input "*********"
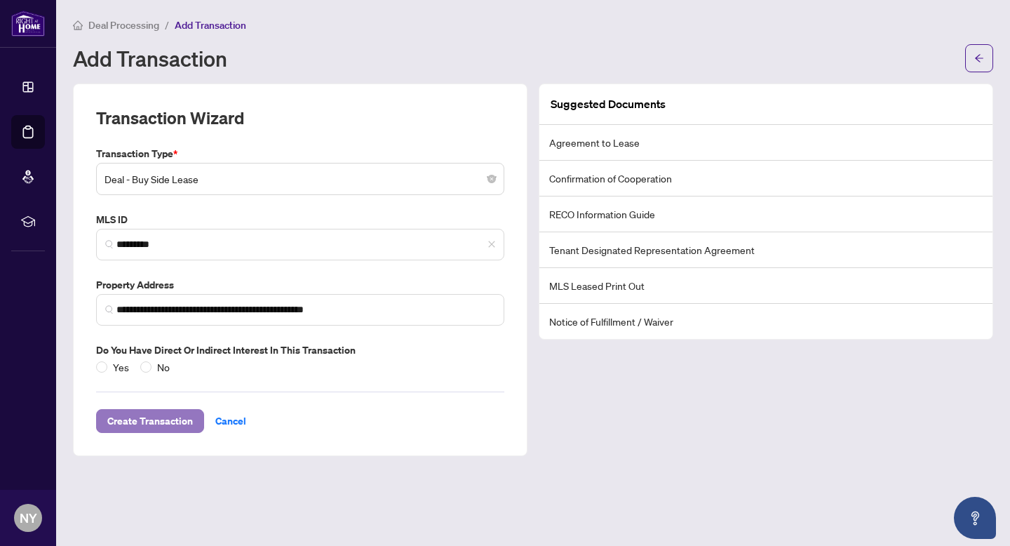
click at [180, 420] on span "Create Transaction" at bounding box center [150, 421] width 86 height 22
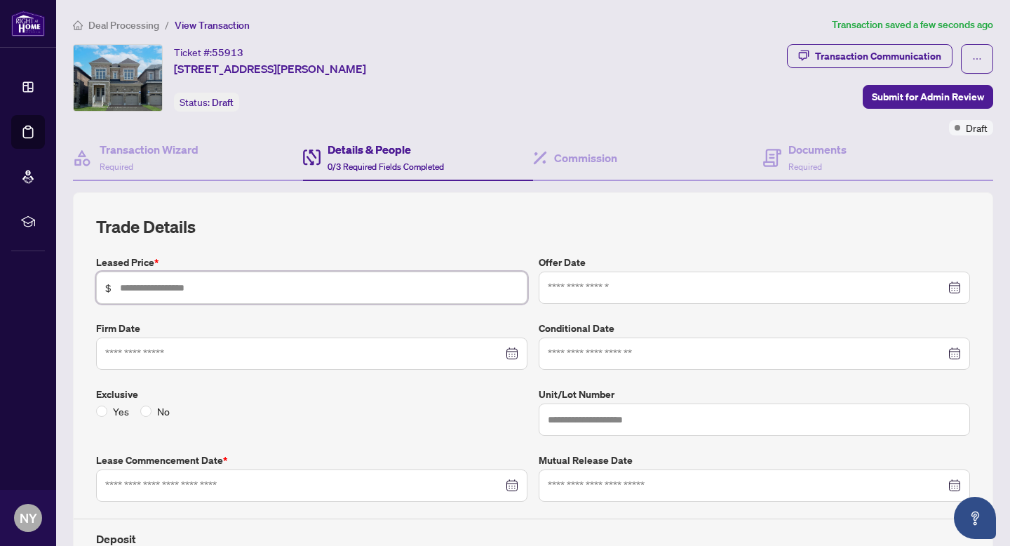
click at [168, 290] on input "text" at bounding box center [319, 287] width 398 height 15
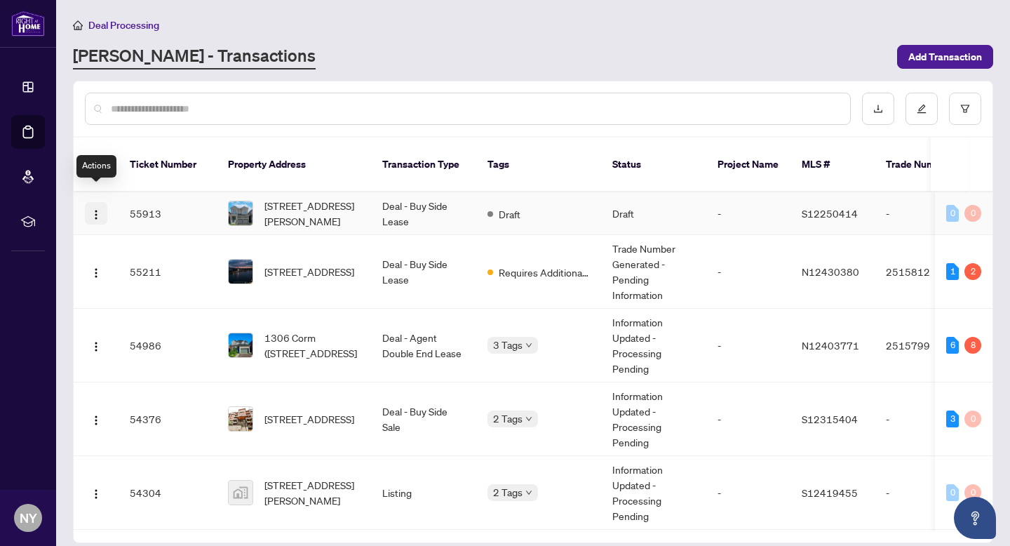
click at [97, 206] on span "button" at bounding box center [95, 213] width 11 height 15
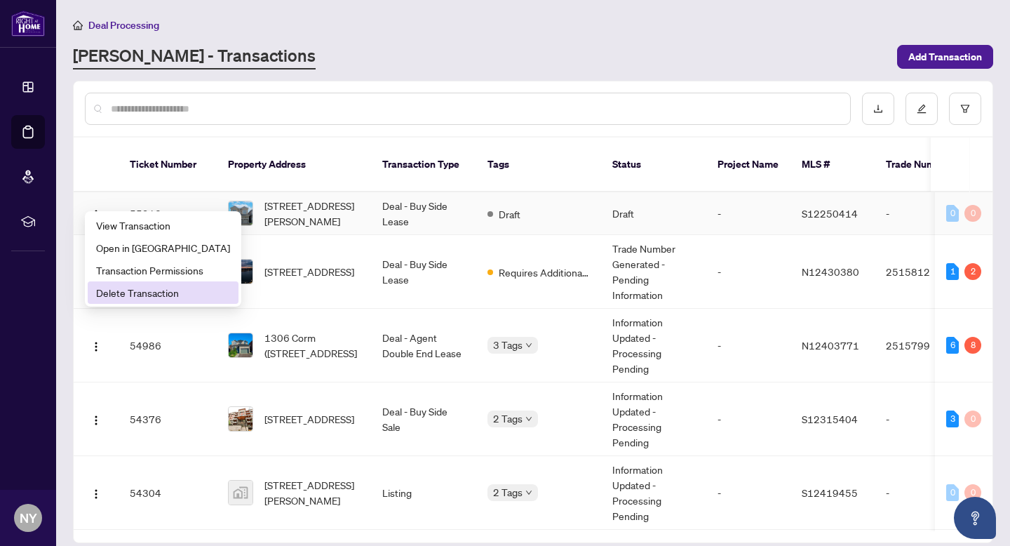
click at [142, 297] on span "Delete Transaction" at bounding box center [163, 292] width 134 height 15
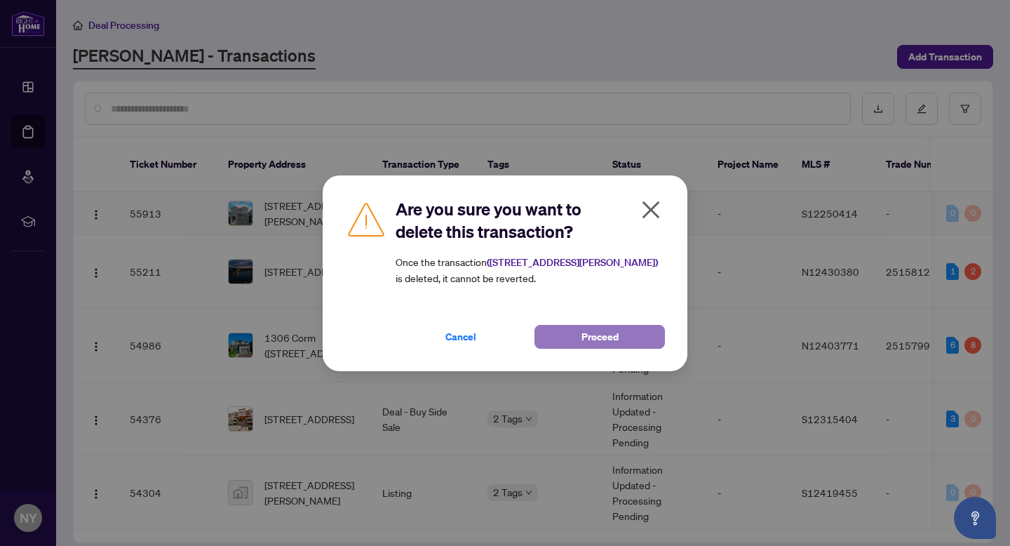
click at [598, 339] on span "Proceed" at bounding box center [600, 337] width 37 height 22
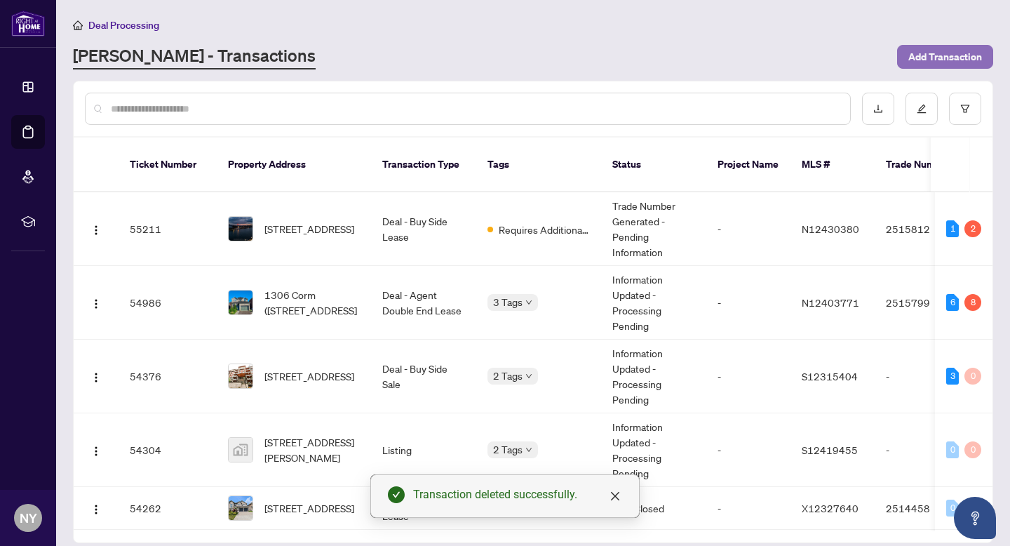
click at [956, 57] on span "Add Transaction" at bounding box center [946, 57] width 74 height 22
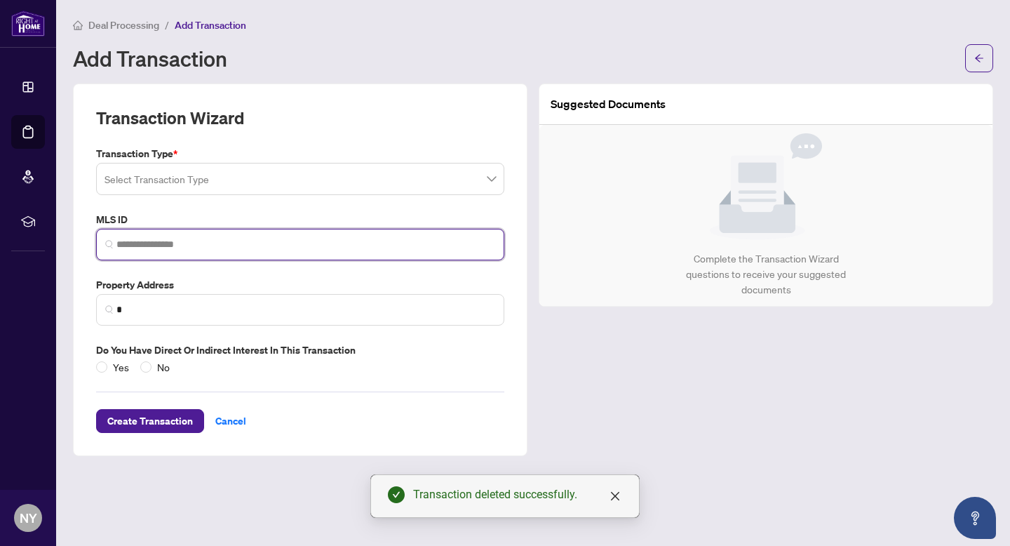
click at [144, 249] on input "search" at bounding box center [305, 244] width 379 height 15
paste input "*********"
type input "*********"
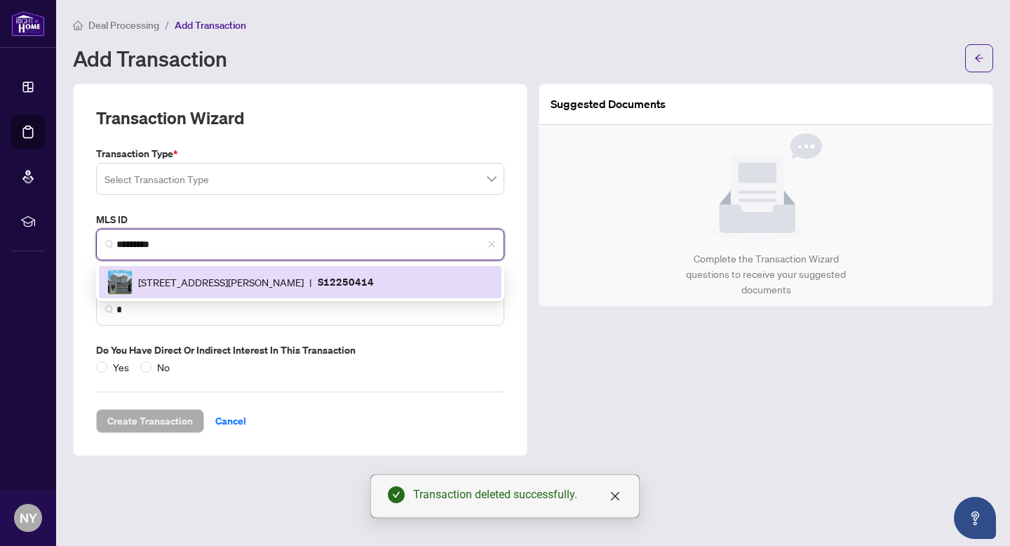
click at [168, 271] on div "[STREET_ADDRESS][PERSON_NAME] | S12250414" at bounding box center [300, 281] width 386 height 25
type input "**********"
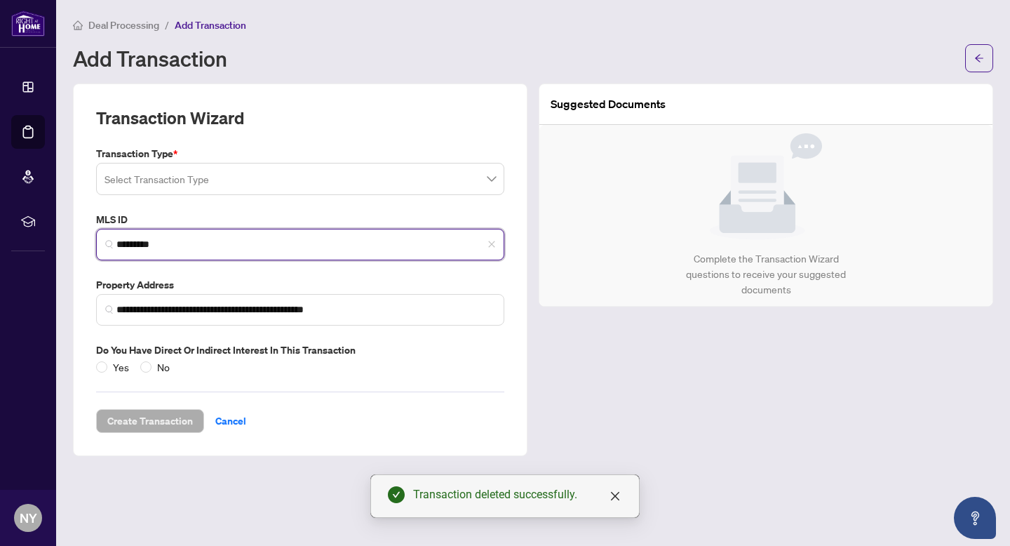
type input "*********"
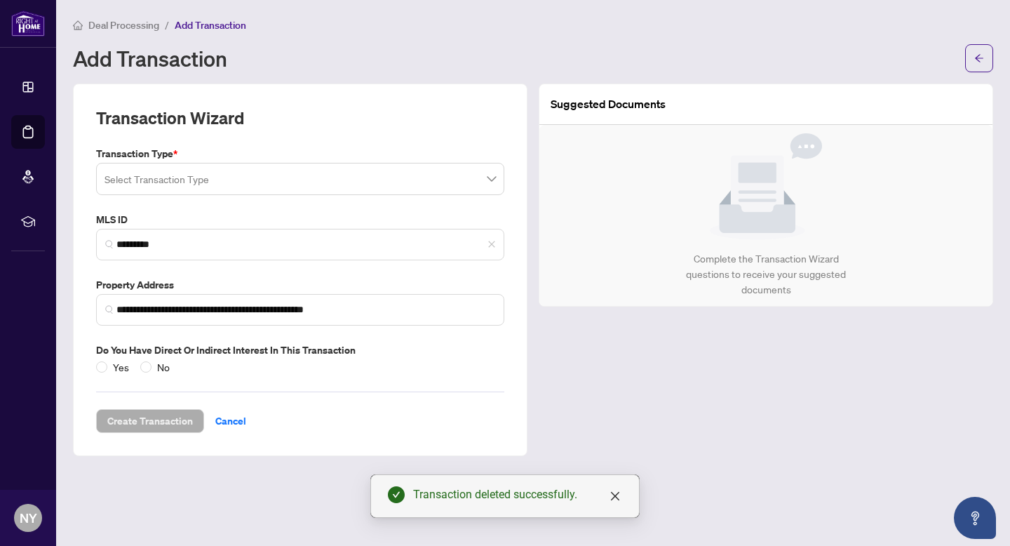
click at [156, 186] on input "search" at bounding box center [294, 181] width 379 height 31
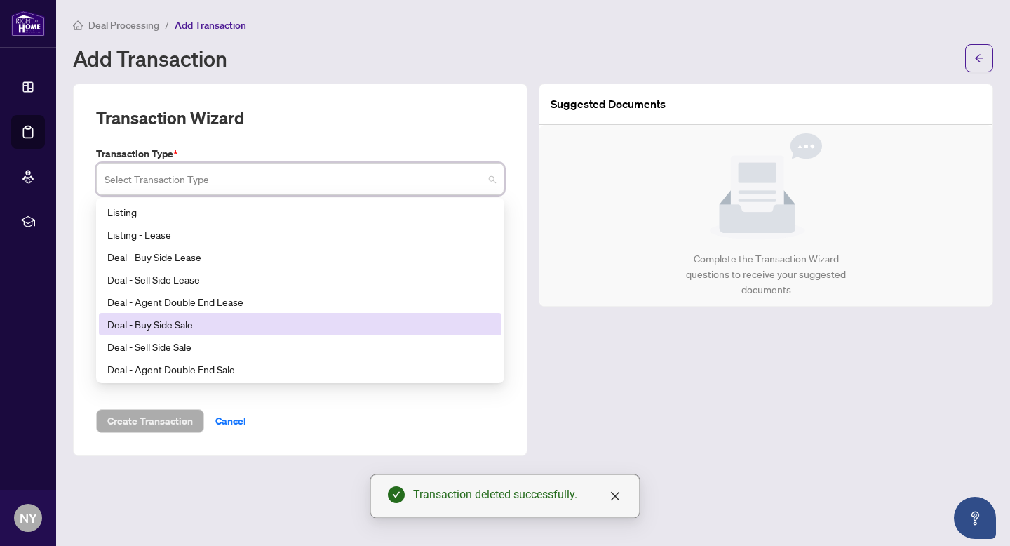
click at [218, 331] on div "Deal - Buy Side Sale" at bounding box center [300, 324] width 403 height 22
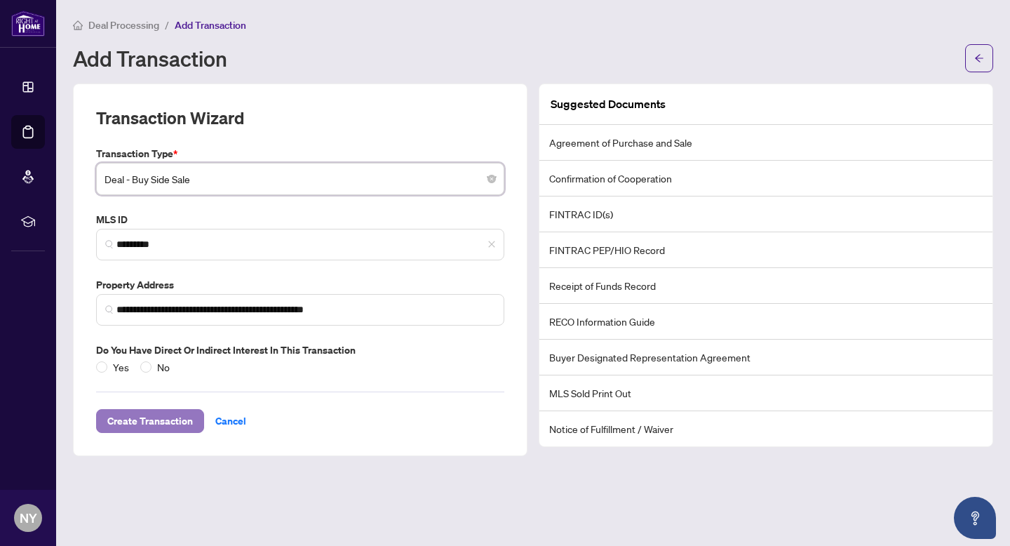
click at [154, 413] on span "Create Transaction" at bounding box center [150, 421] width 86 height 22
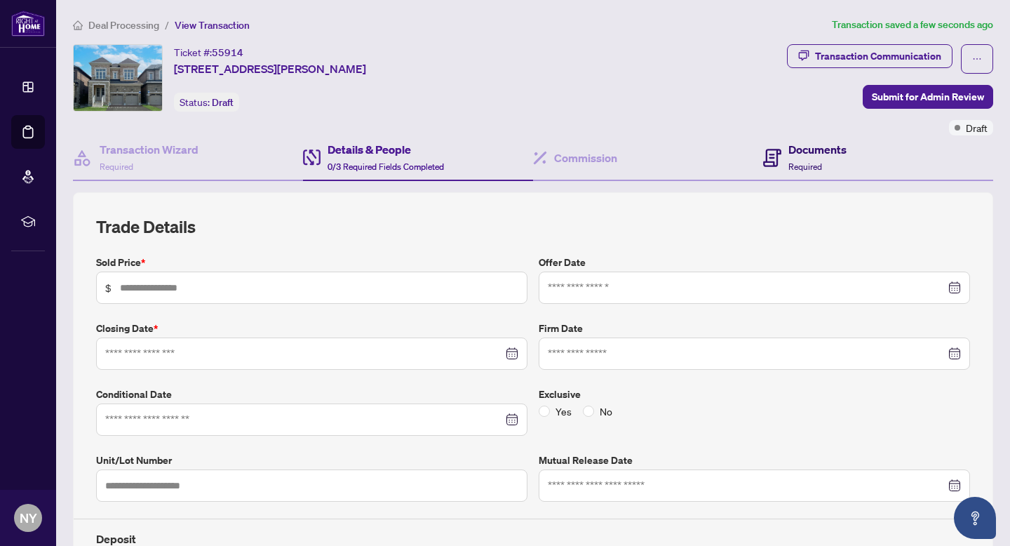
click at [782, 157] on div "Documents Required" at bounding box center [804, 157] width 83 height 33
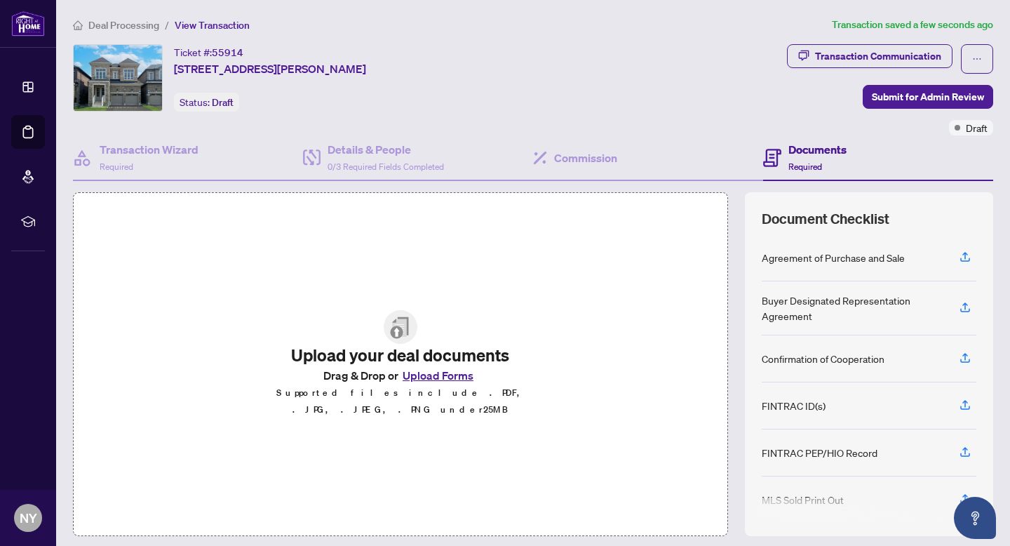
click at [443, 380] on button "Upload Forms" at bounding box center [437, 375] width 79 height 18
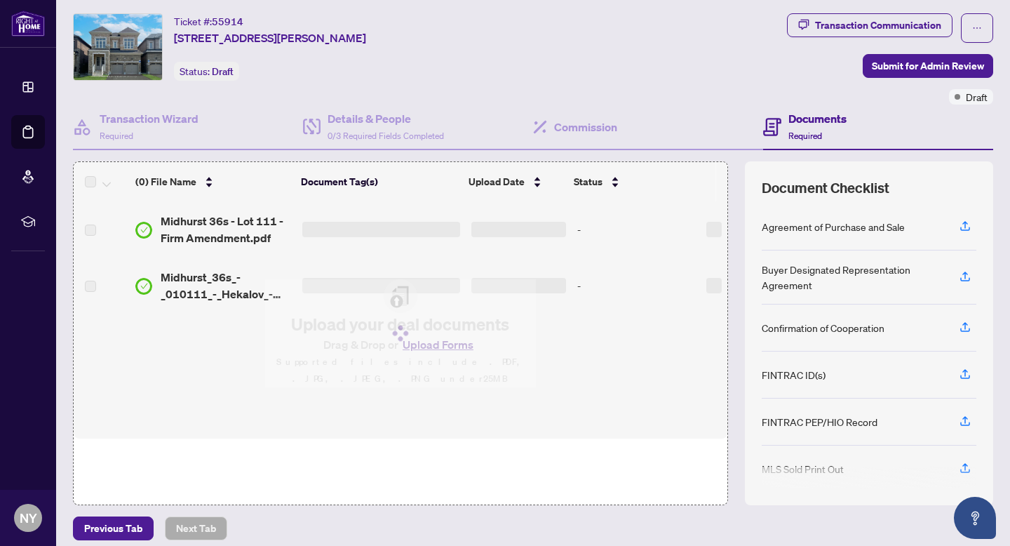
scroll to position [32, 0]
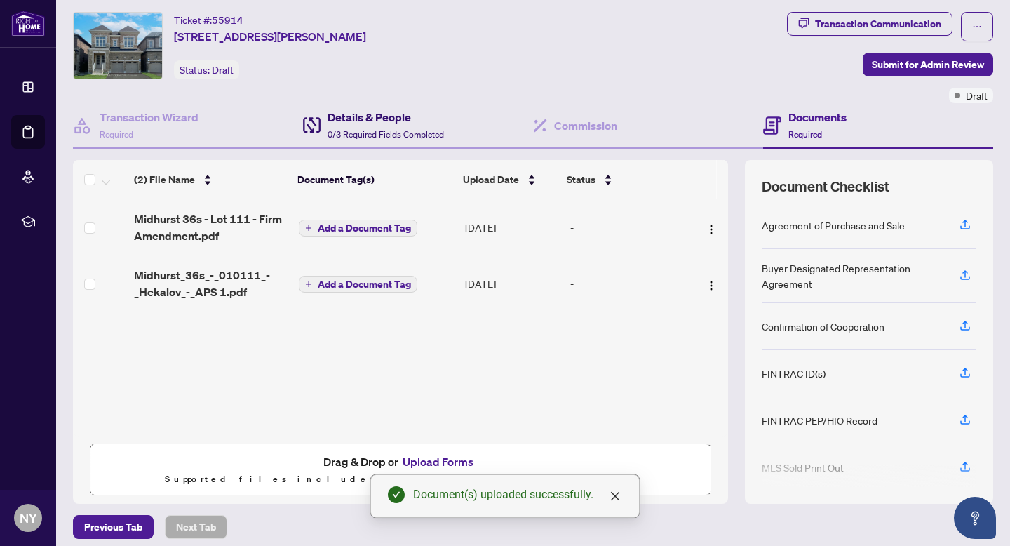
click at [387, 121] on h4 "Details & People" at bounding box center [386, 117] width 116 height 17
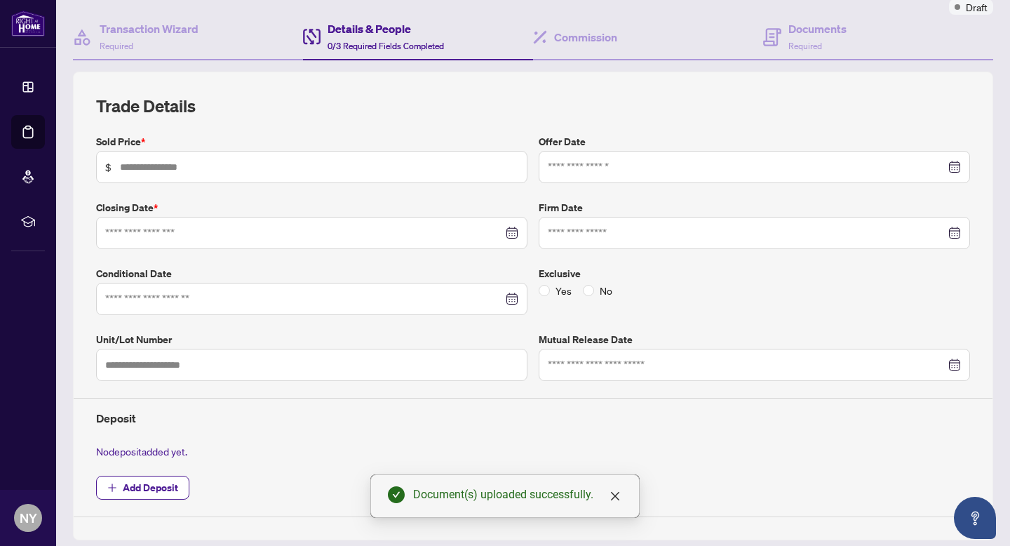
scroll to position [128, 0]
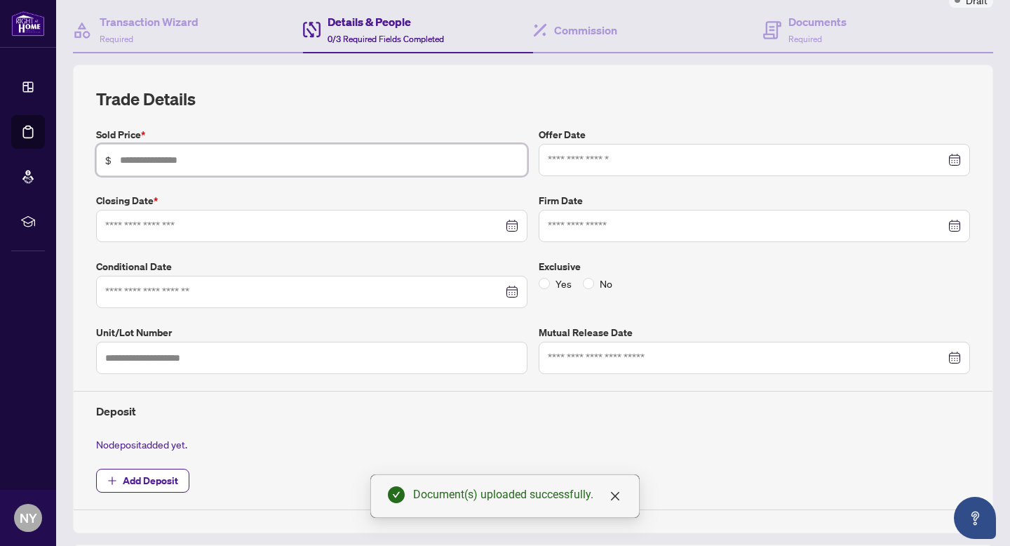
click at [149, 157] on input "text" at bounding box center [319, 159] width 398 height 15
type input "*******"
click at [156, 231] on input at bounding box center [304, 225] width 398 height 15
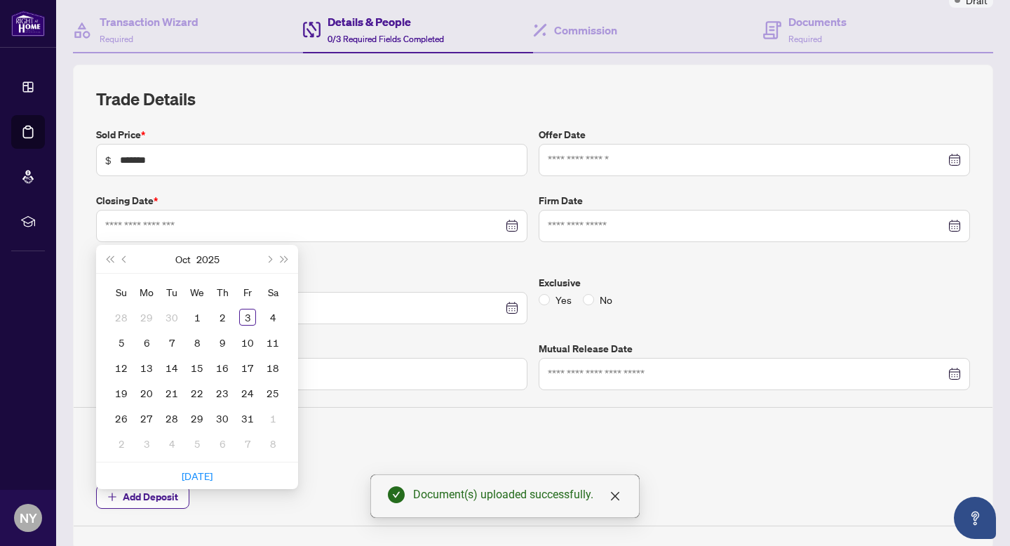
click at [138, 265] on div "[DATE]" at bounding box center [197, 259] width 128 height 28
type input "**********"
click at [222, 366] on div "16" at bounding box center [222, 367] width 17 height 17
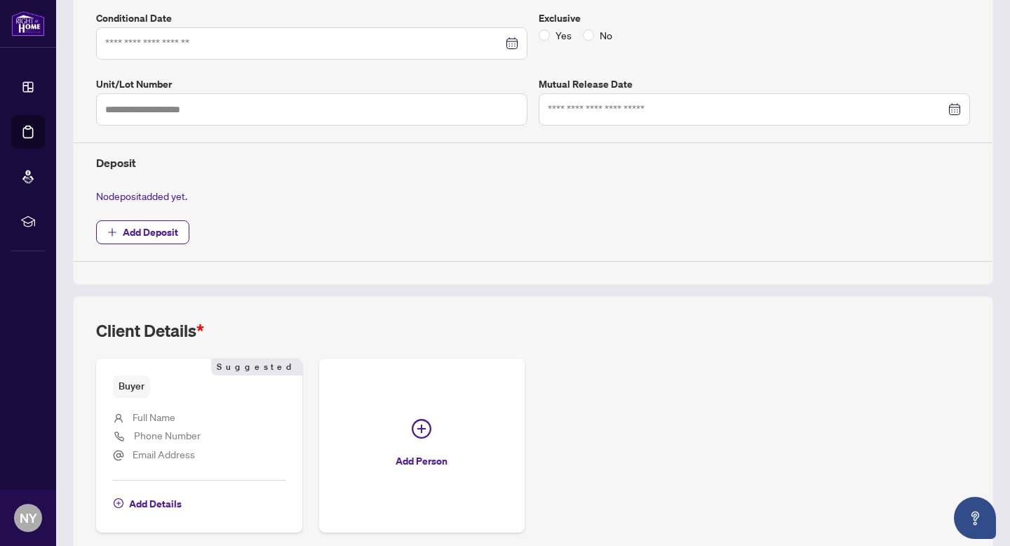
scroll to position [436, 0]
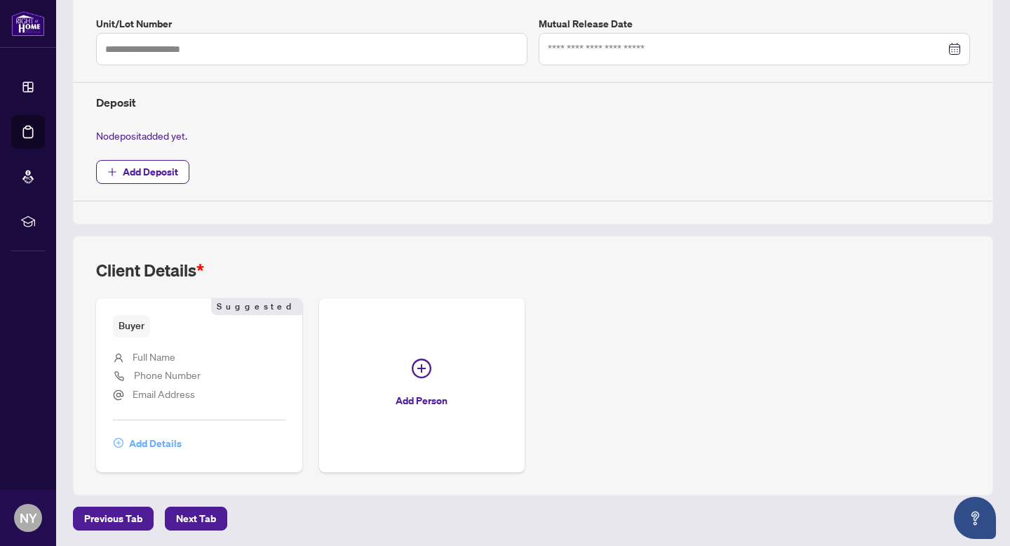
click at [159, 434] on span "Add Details" at bounding box center [155, 443] width 53 height 22
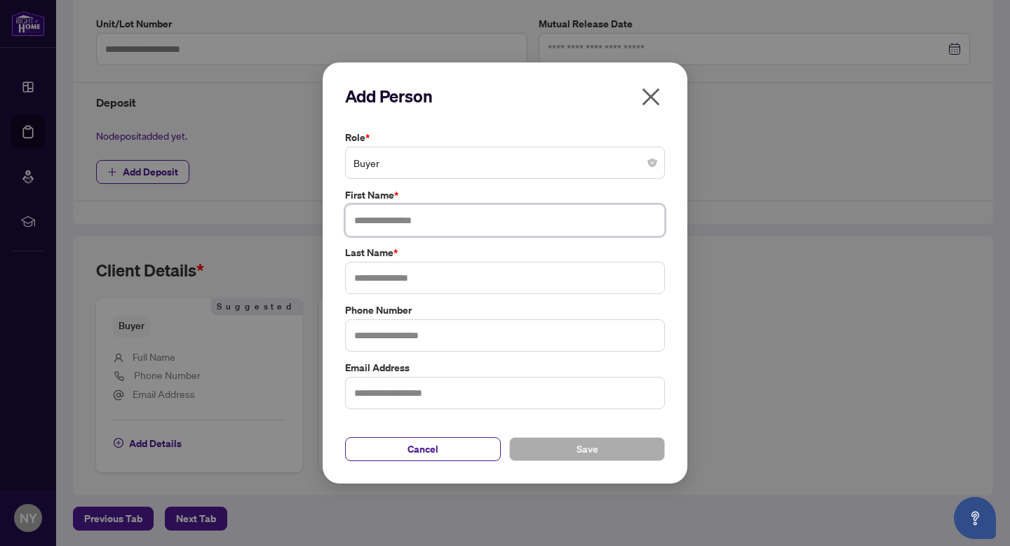
click at [399, 225] on input "text" at bounding box center [505, 220] width 320 height 32
type input "******"
click at [416, 283] on input "text" at bounding box center [505, 278] width 320 height 32
type input "*******"
click at [566, 449] on button "Save" at bounding box center [587, 449] width 156 height 24
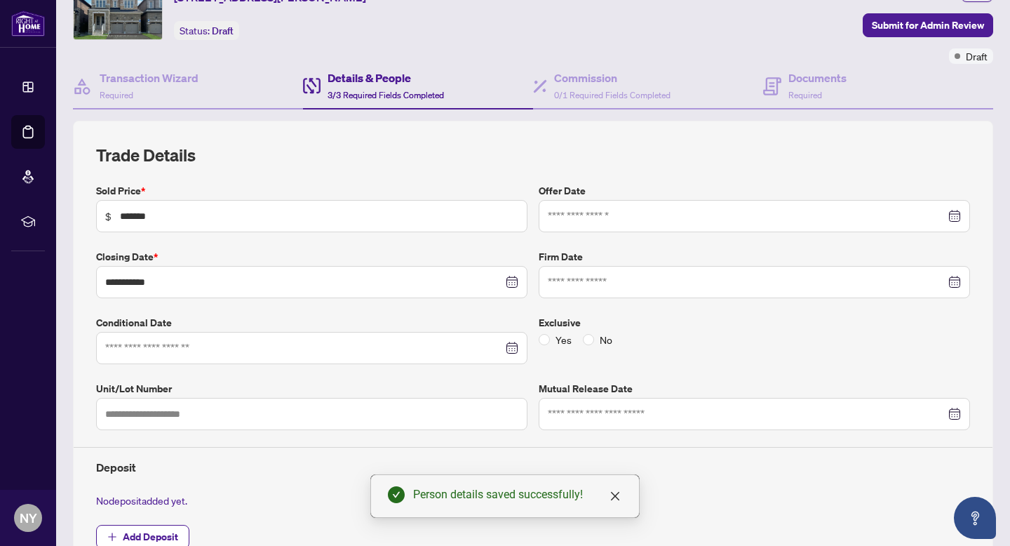
scroll to position [16, 0]
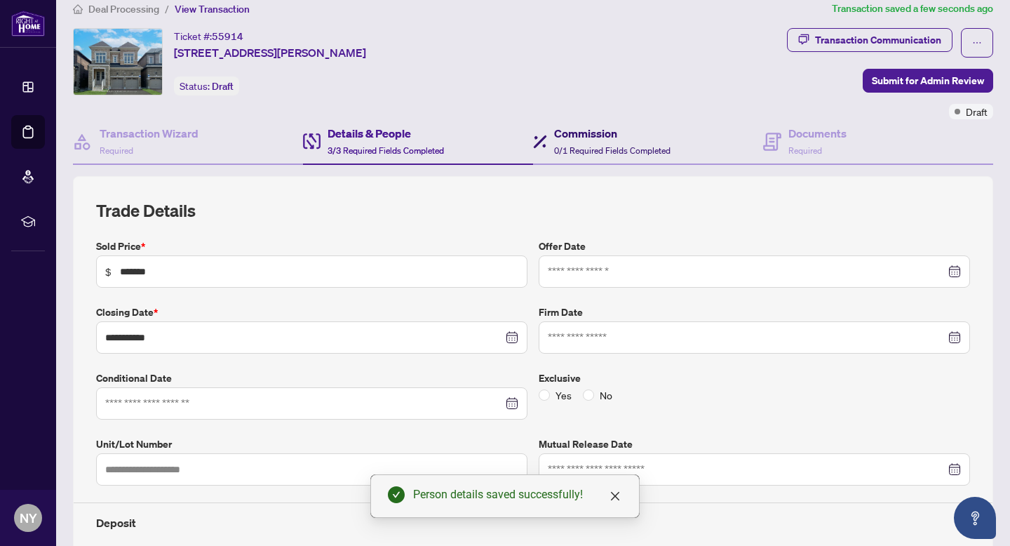
click at [545, 126] on span at bounding box center [540, 141] width 14 height 33
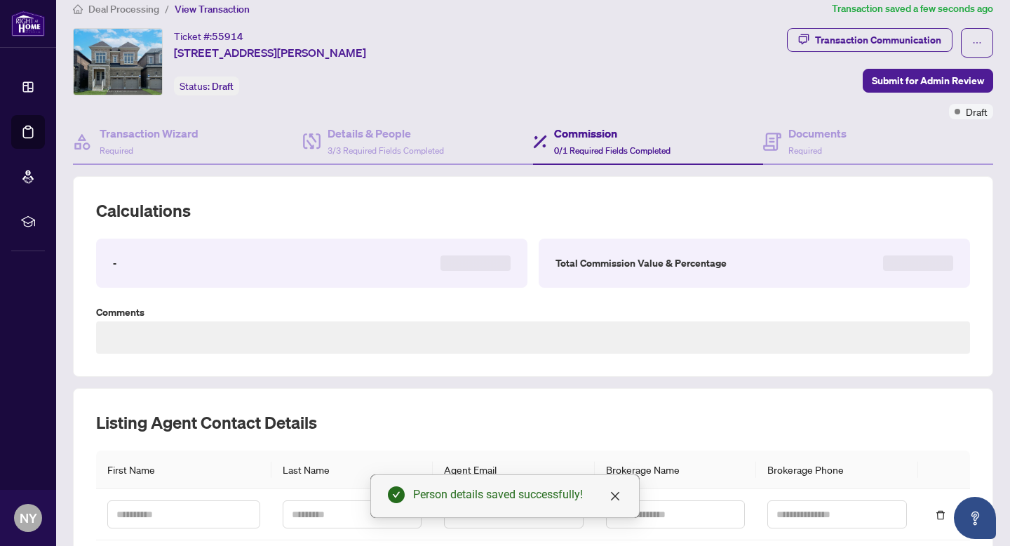
type textarea "**********"
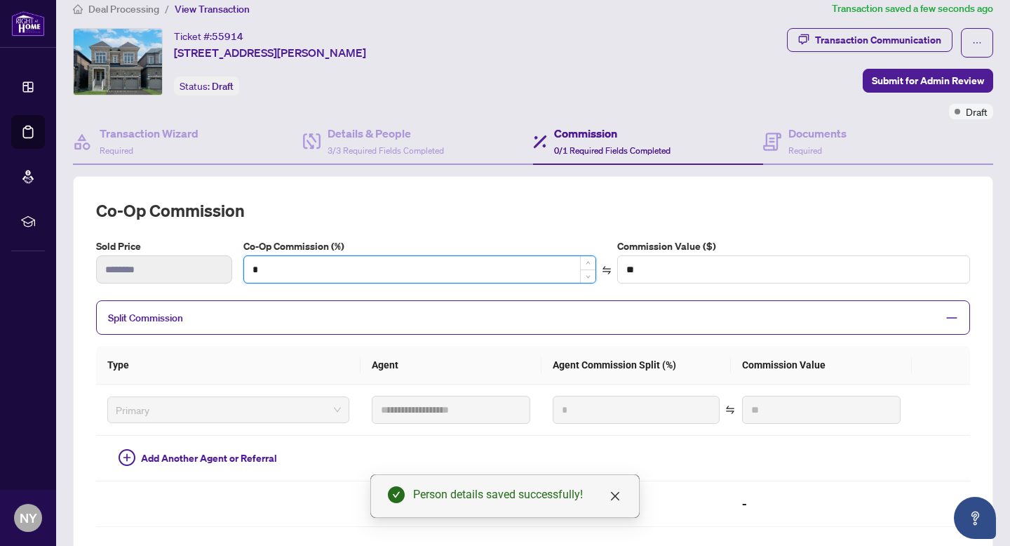
click at [286, 272] on input "*" at bounding box center [419, 269] width 351 height 27
type input "*"
type input "*******"
type input "*"
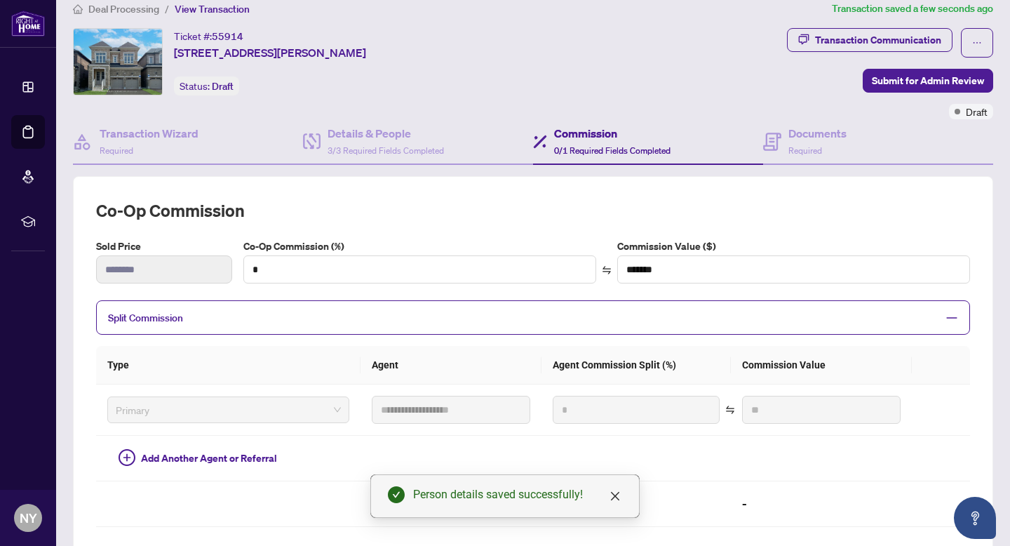
click at [394, 236] on div "**********" at bounding box center [533, 401] width 874 height 405
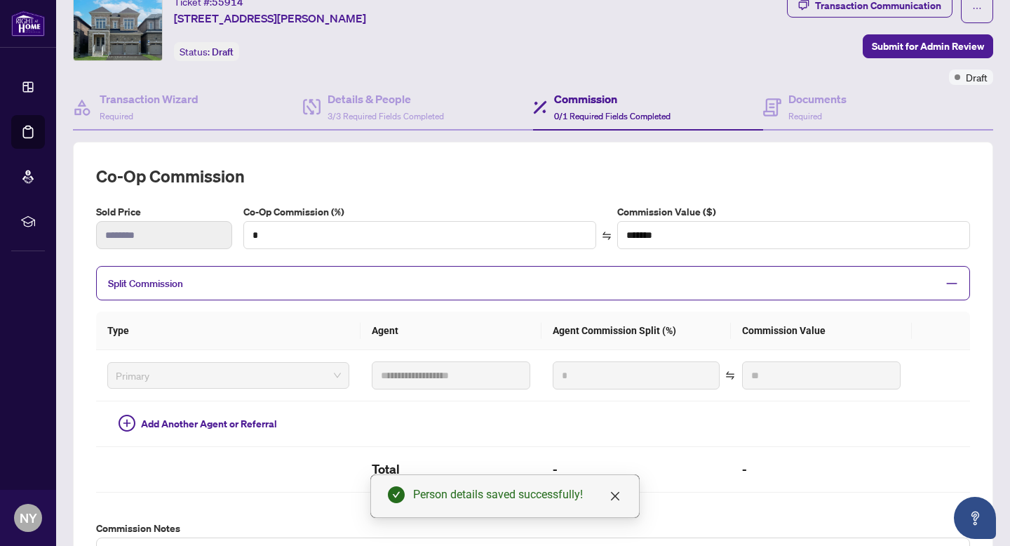
scroll to position [52, 0]
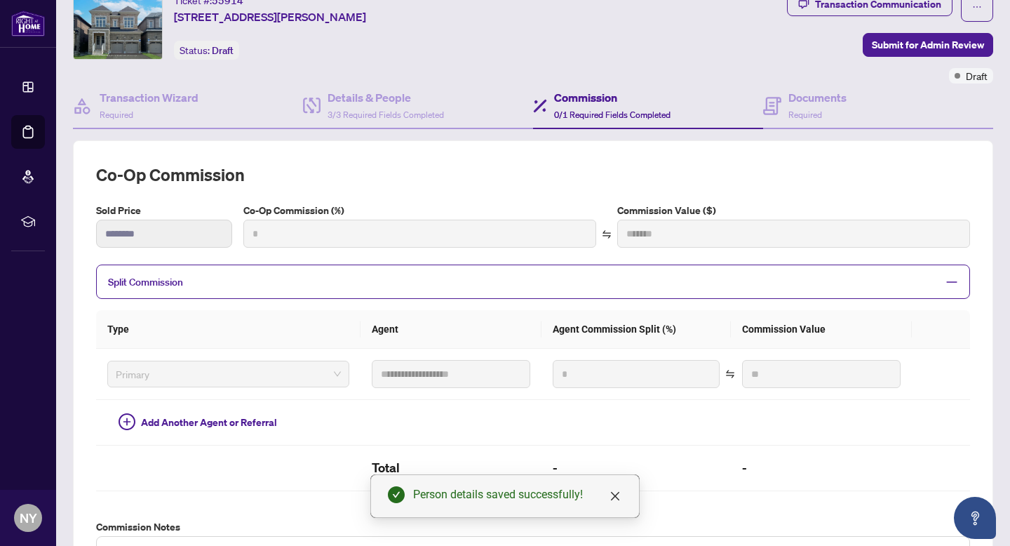
type input "***"
type input "*******"
click at [295, 229] on input "*" at bounding box center [419, 233] width 351 height 27
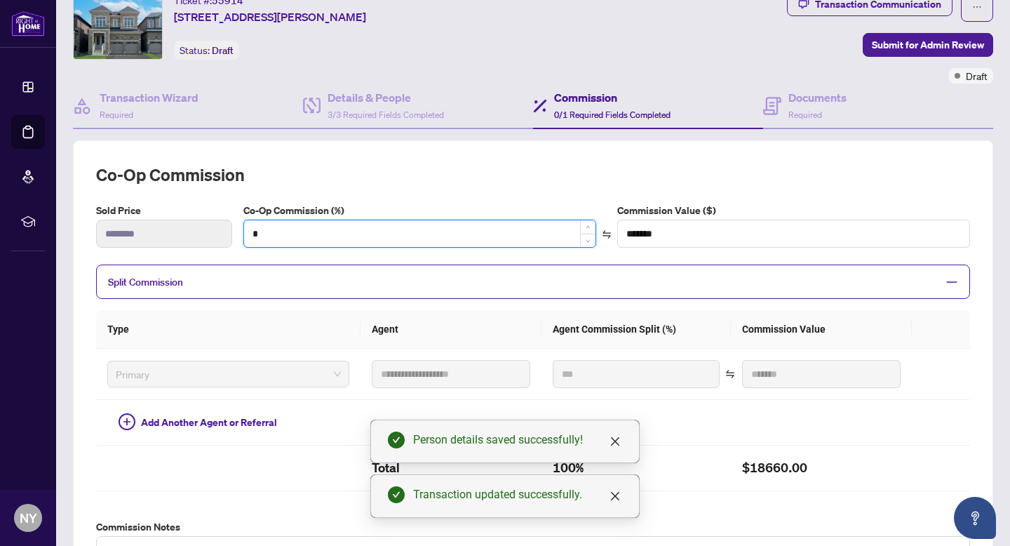
type input "*"
type input "**"
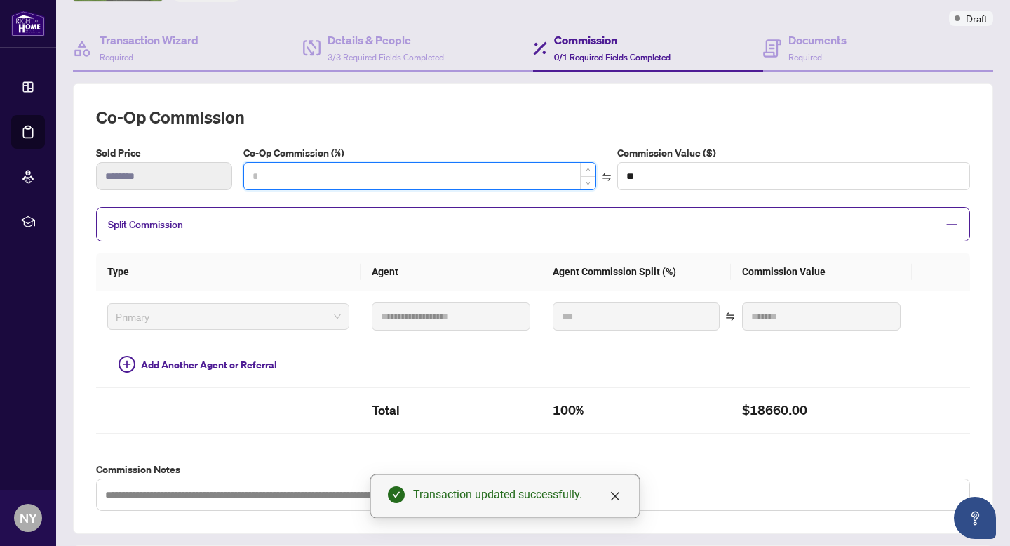
type input "*"
type input "*******"
type input "***"
type input "*******"
type input "***"
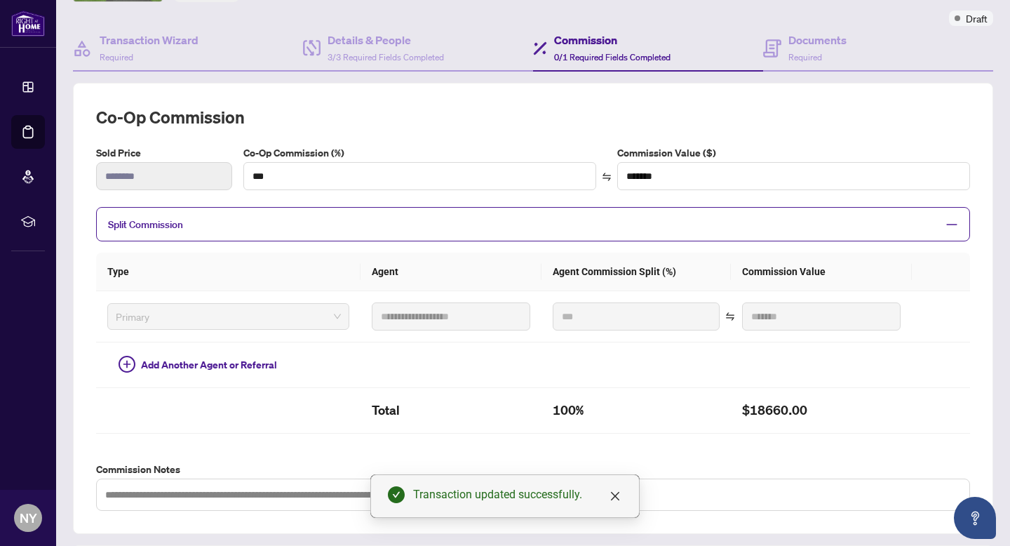
click at [391, 147] on label "Co-Op Commission (%)" at bounding box center [419, 152] width 353 height 15
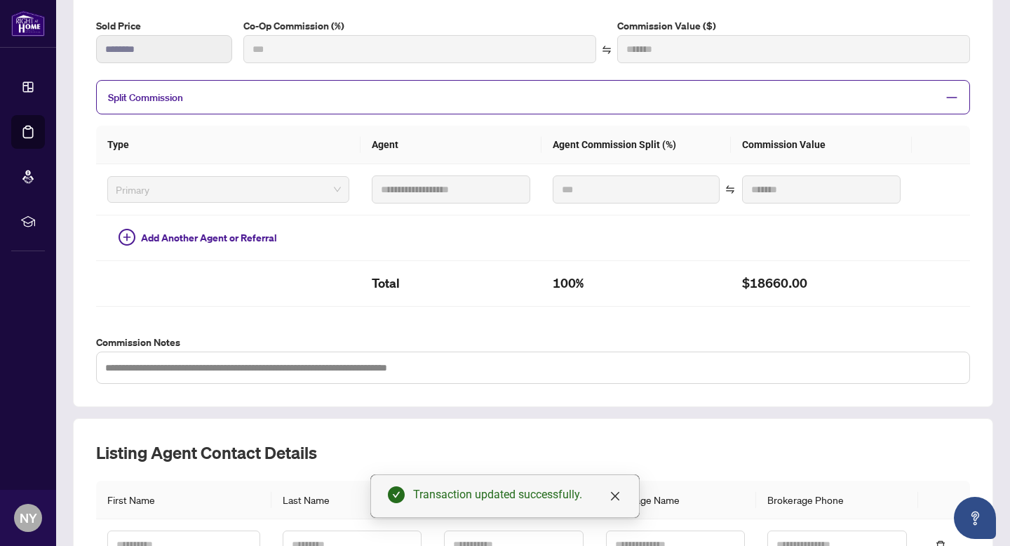
type input "*******"
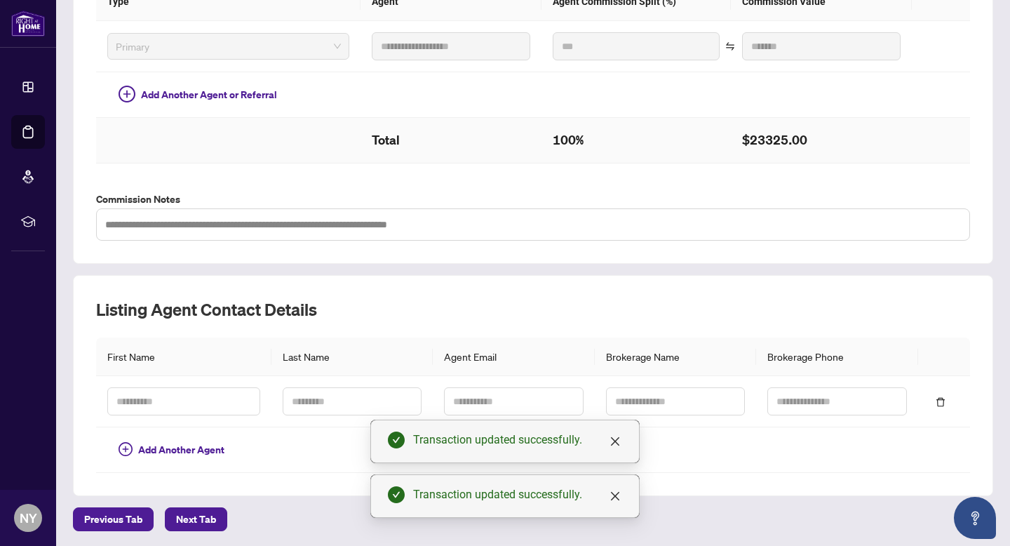
scroll to position [0, 0]
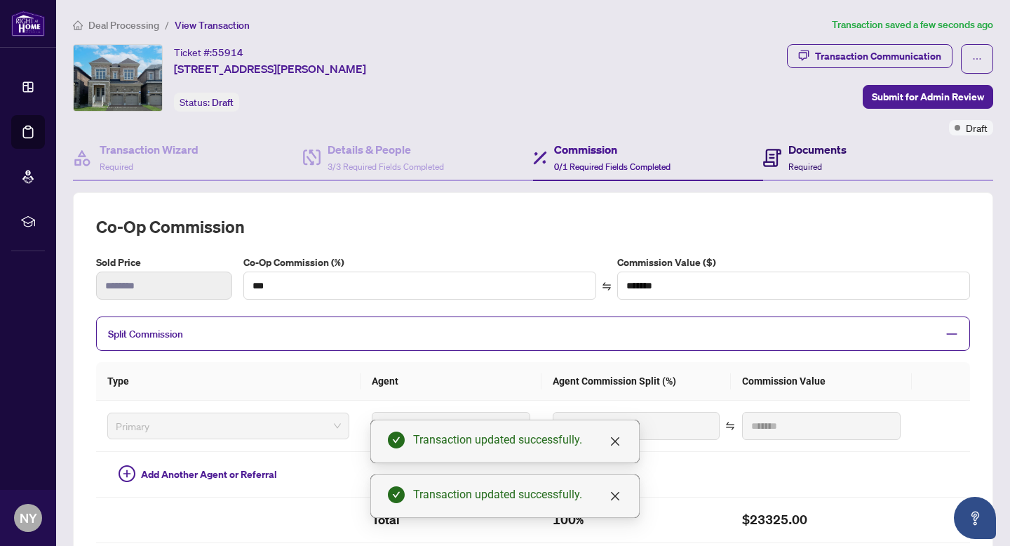
click at [796, 165] on span "Required" at bounding box center [806, 166] width 34 height 11
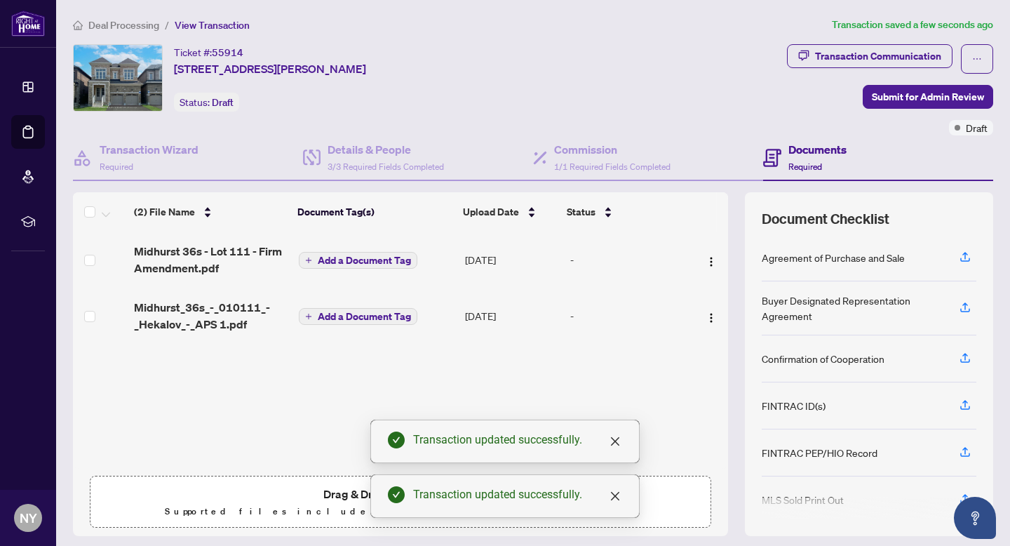
scroll to position [41, 0]
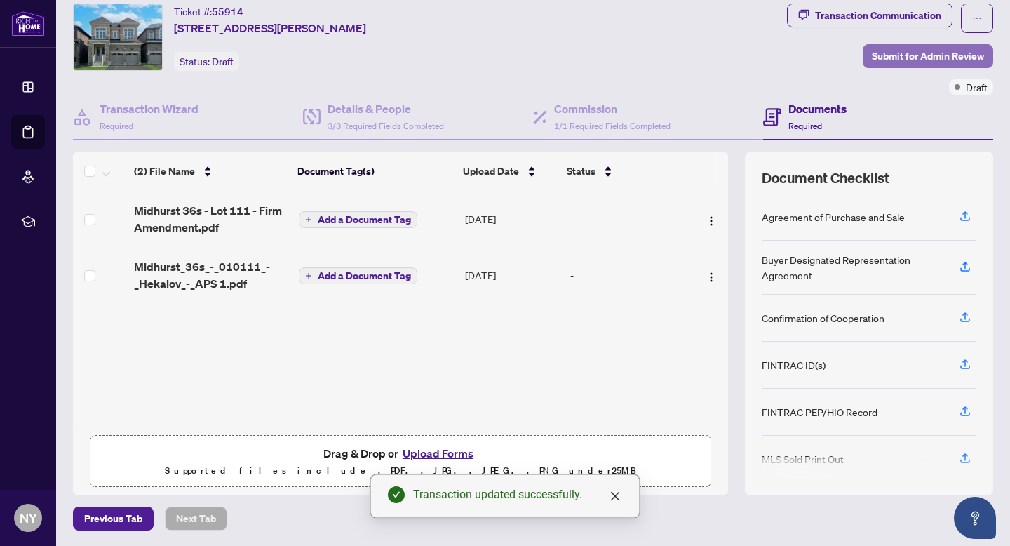
click at [902, 55] on span "Submit for Admin Review" at bounding box center [928, 56] width 112 height 22
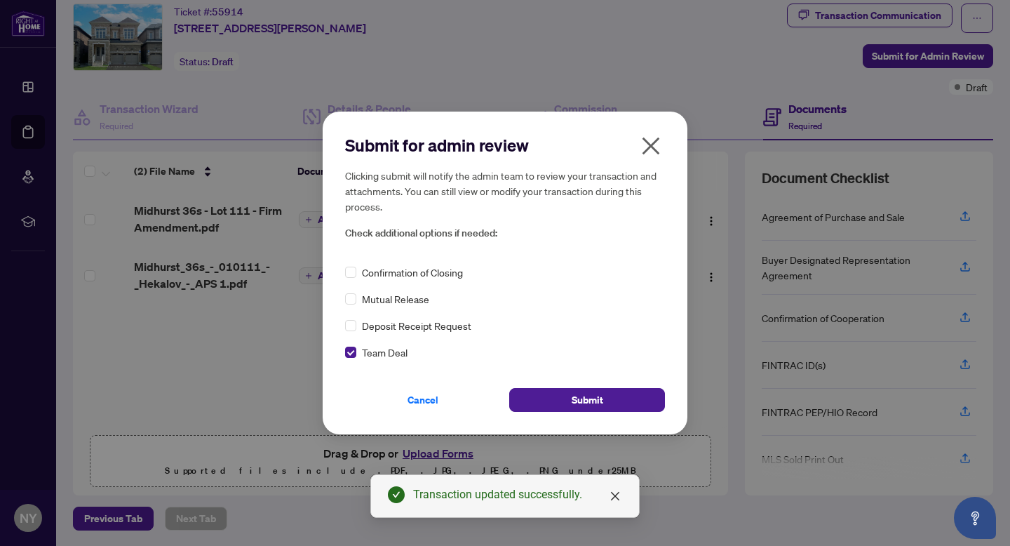
click at [601, 387] on div "Cancel Submit" at bounding box center [505, 391] width 320 height 41
click at [601, 394] on span "Submit" at bounding box center [588, 400] width 32 height 22
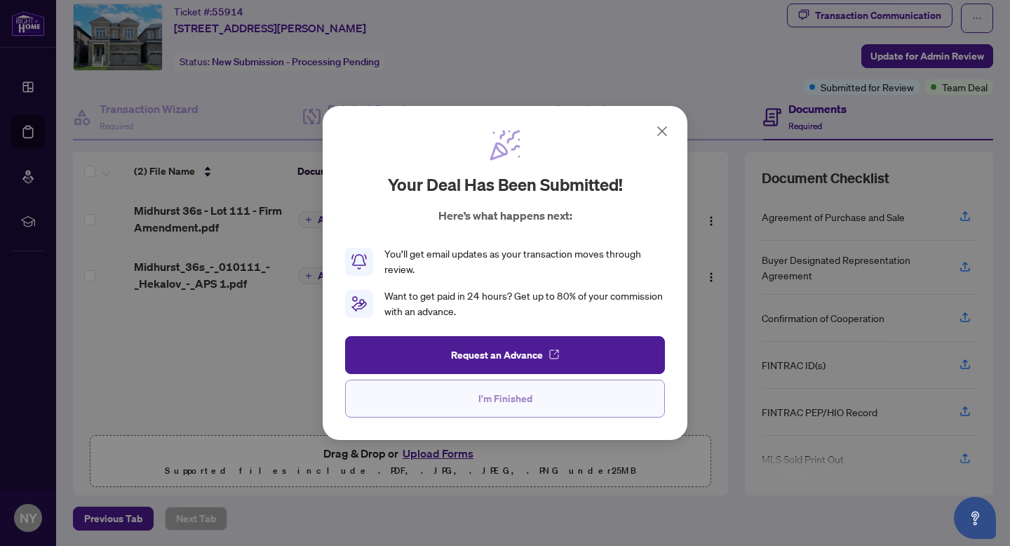
click at [496, 390] on span "I'm Finished" at bounding box center [505, 398] width 54 height 22
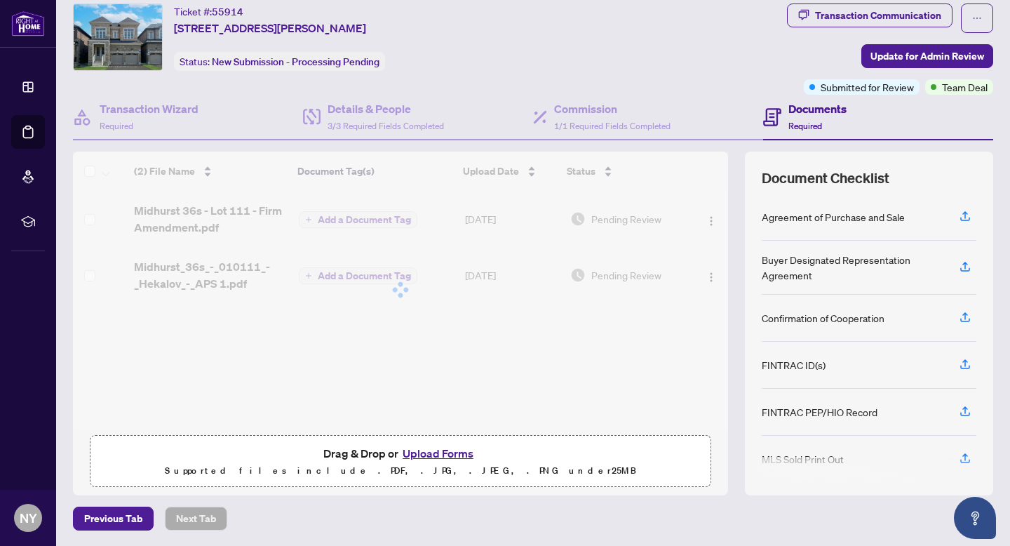
click at [422, 450] on button "Upload Forms" at bounding box center [437, 453] width 79 height 18
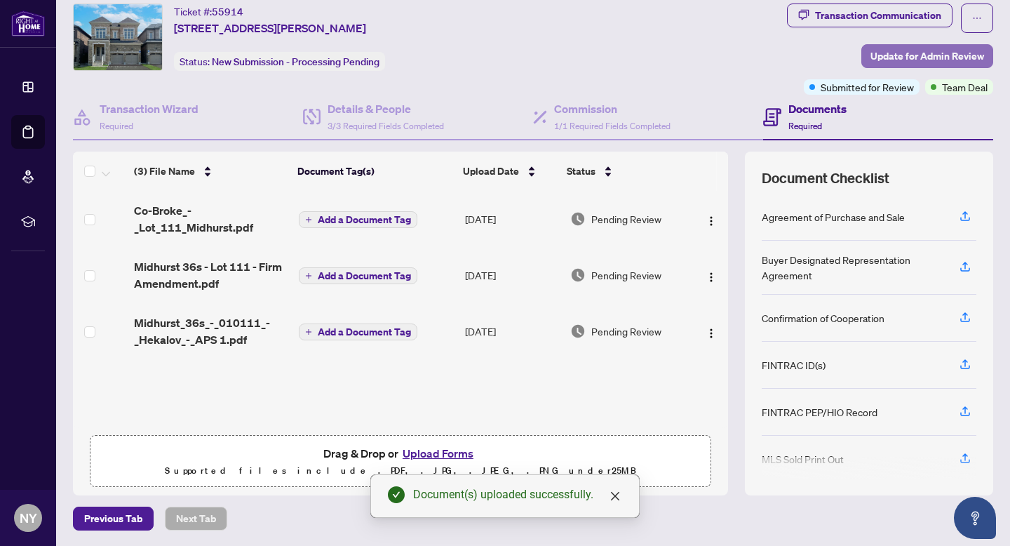
click at [927, 58] on span "Update for Admin Review" at bounding box center [928, 56] width 114 height 22
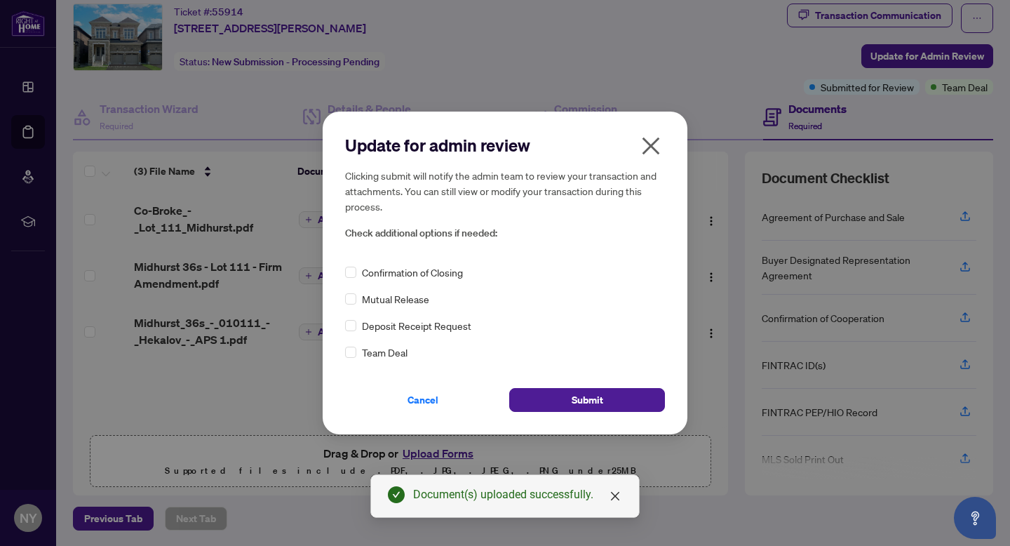
click at [347, 361] on div "Update for admin review Clicking submit will notify the admin team to review yo…" at bounding box center [505, 272] width 320 height 277
click at [548, 413] on div "Update for admin review Clicking submit will notify the admin team to review yo…" at bounding box center [505, 273] width 365 height 322
click at [545, 402] on button "Submit" at bounding box center [587, 400] width 156 height 24
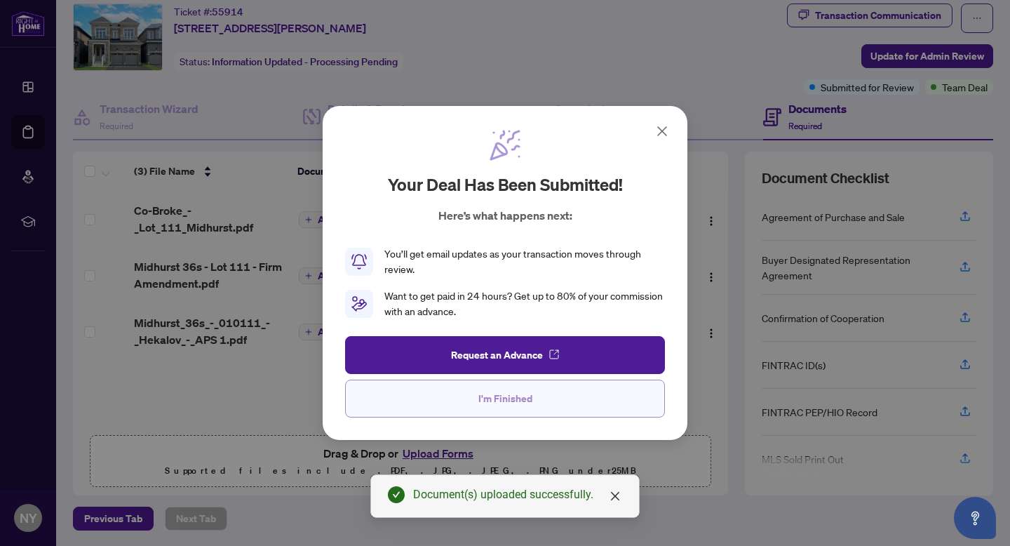
click at [511, 394] on span "I'm Finished" at bounding box center [505, 398] width 54 height 22
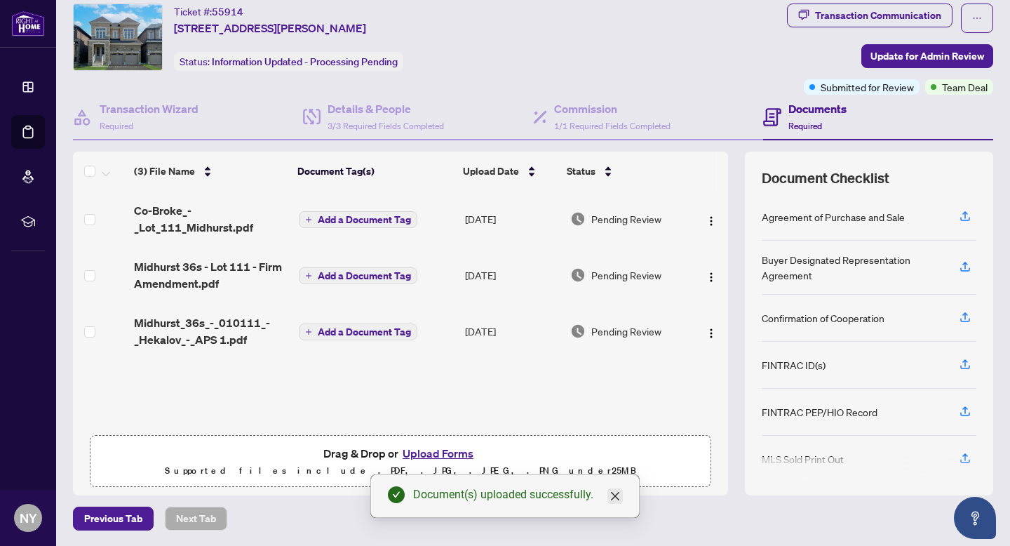
click at [617, 494] on icon "close" at bounding box center [615, 496] width 8 height 8
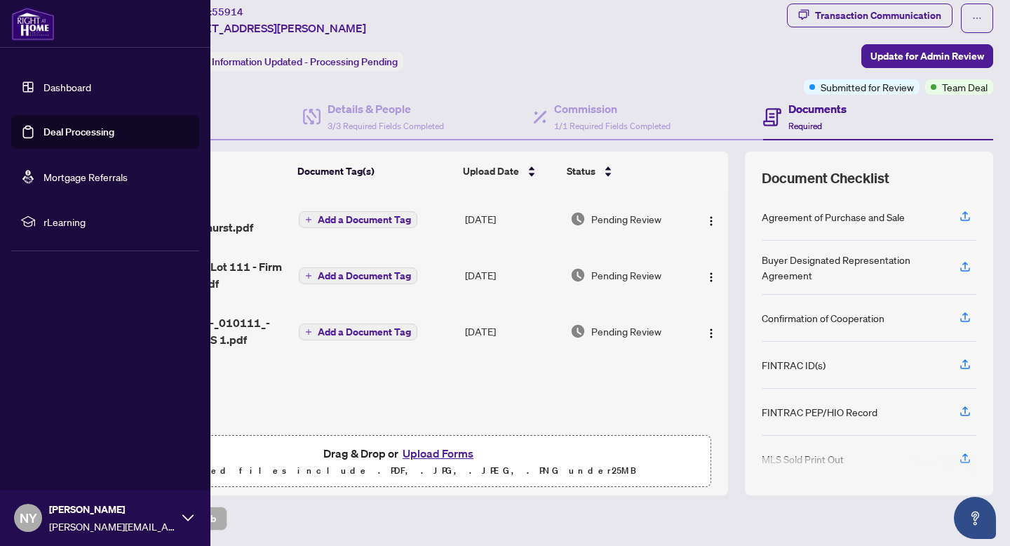
click at [26, 32] on img at bounding box center [32, 24] width 43 height 34
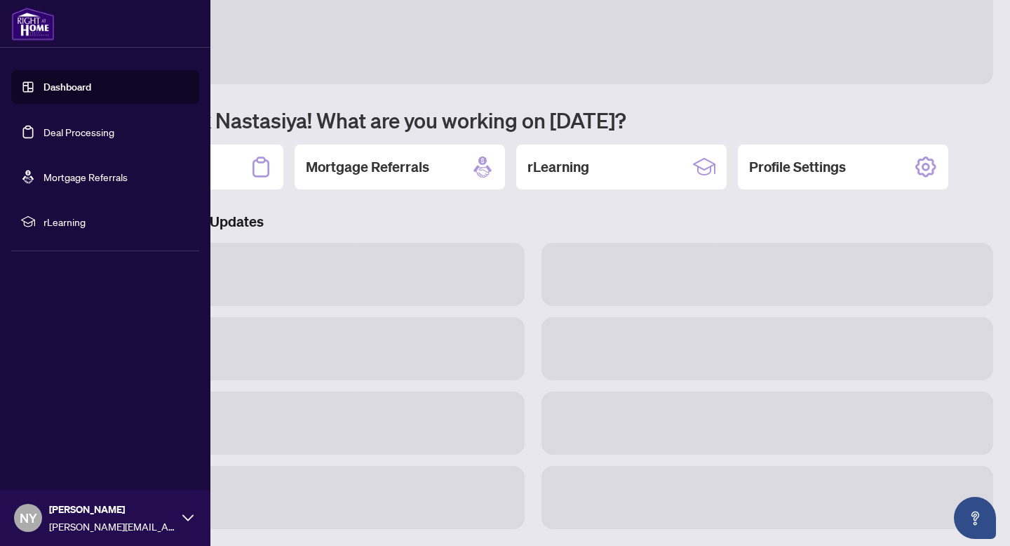
click at [26, 32] on img at bounding box center [32, 24] width 43 height 34
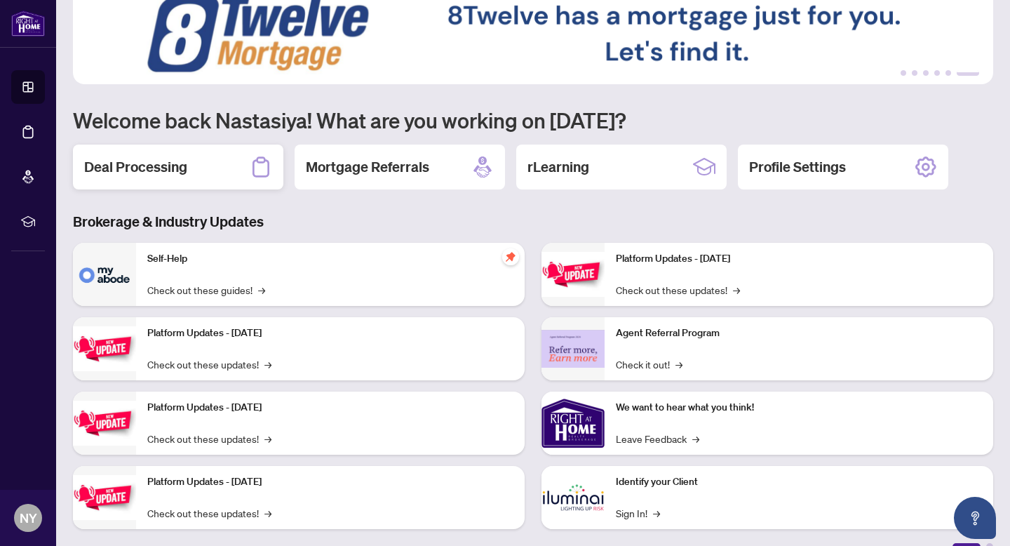
click at [203, 156] on div "Deal Processing" at bounding box center [178, 167] width 210 height 45
